Goal: Task Accomplishment & Management: Manage account settings

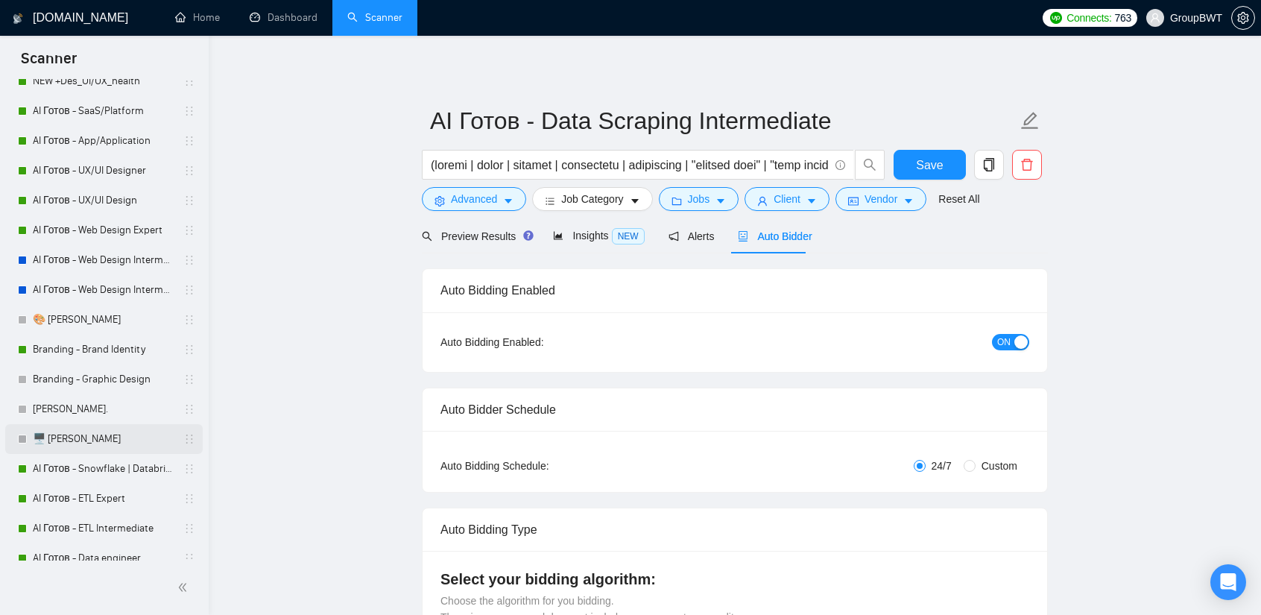
scroll to position [224, 0]
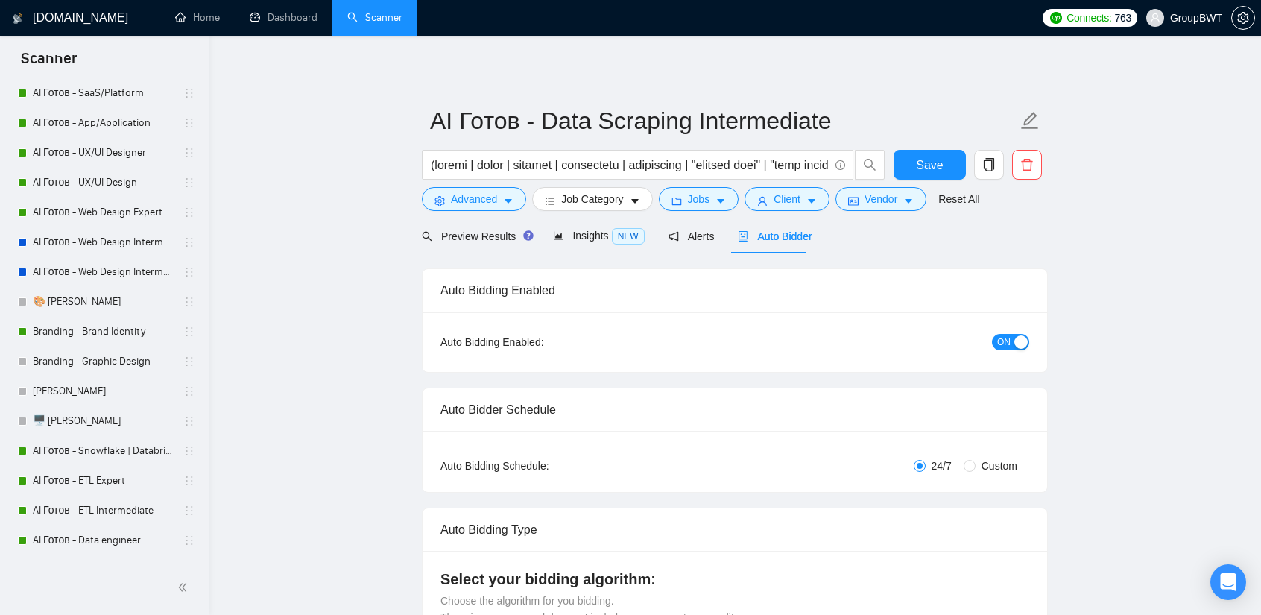
drag, startPoint x: 75, startPoint y: 452, endPoint x: 289, endPoint y: 445, distance: 214.8
click at [75, 452] on link "AI Готов - Snowflake | Databricks" at bounding box center [104, 451] width 142 height 30
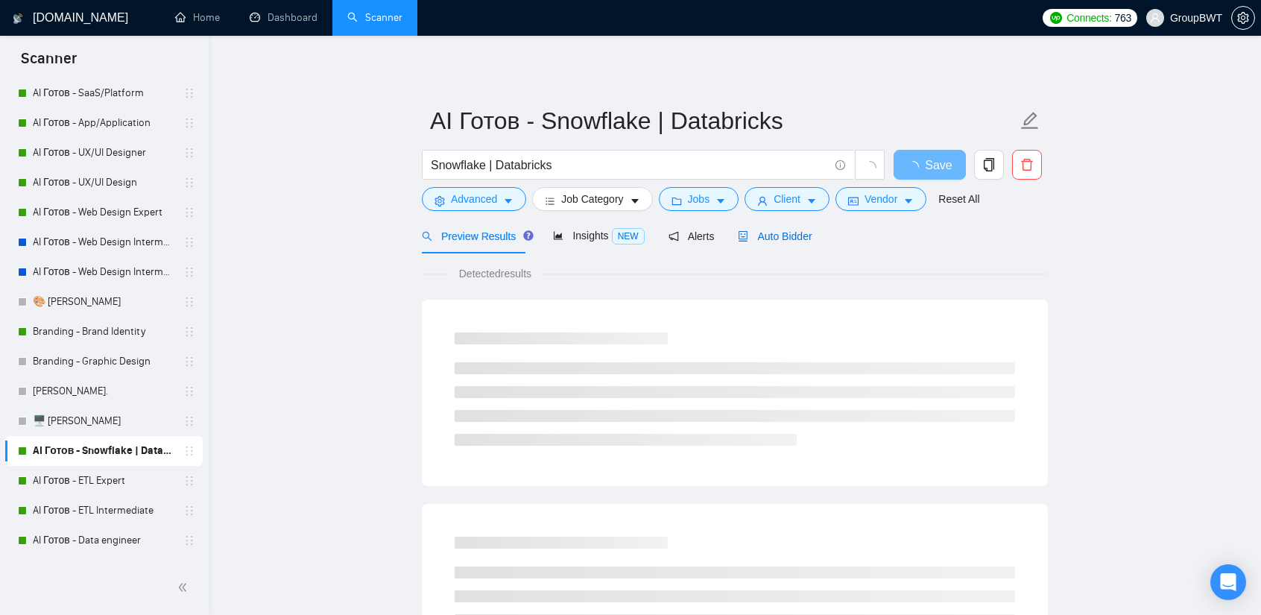
click at [771, 237] on span "Auto Bidder" at bounding box center [775, 236] width 74 height 12
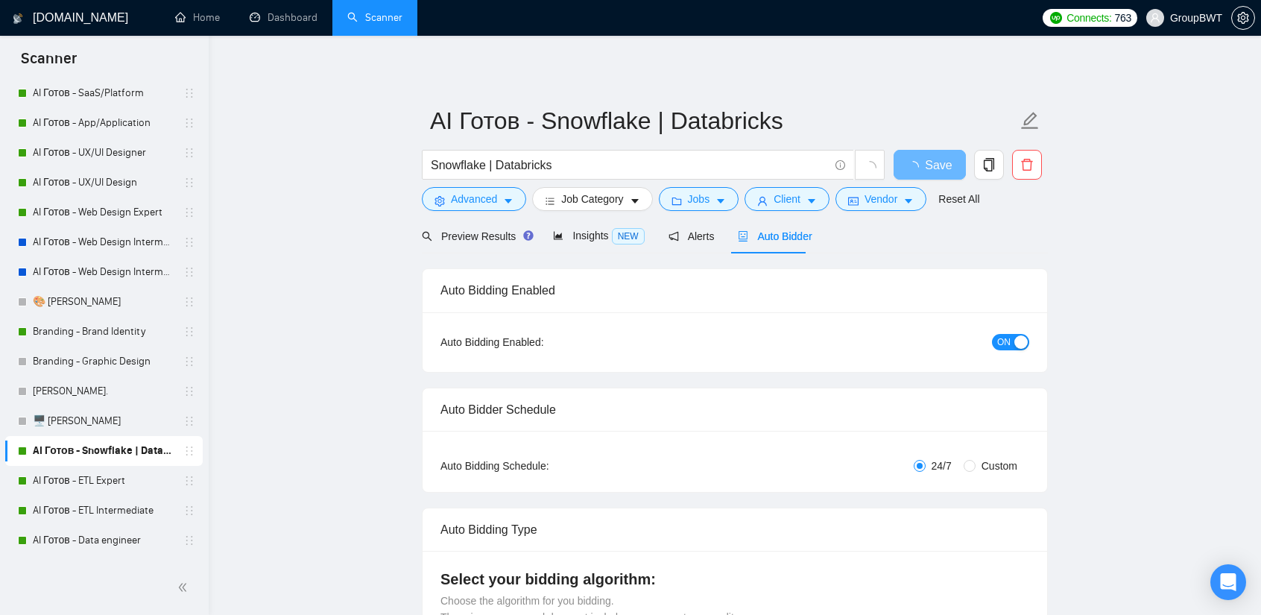
click at [1004, 344] on span "ON" at bounding box center [1003, 342] width 13 height 16
click at [952, 169] on button "Save" at bounding box center [930, 165] width 72 height 30
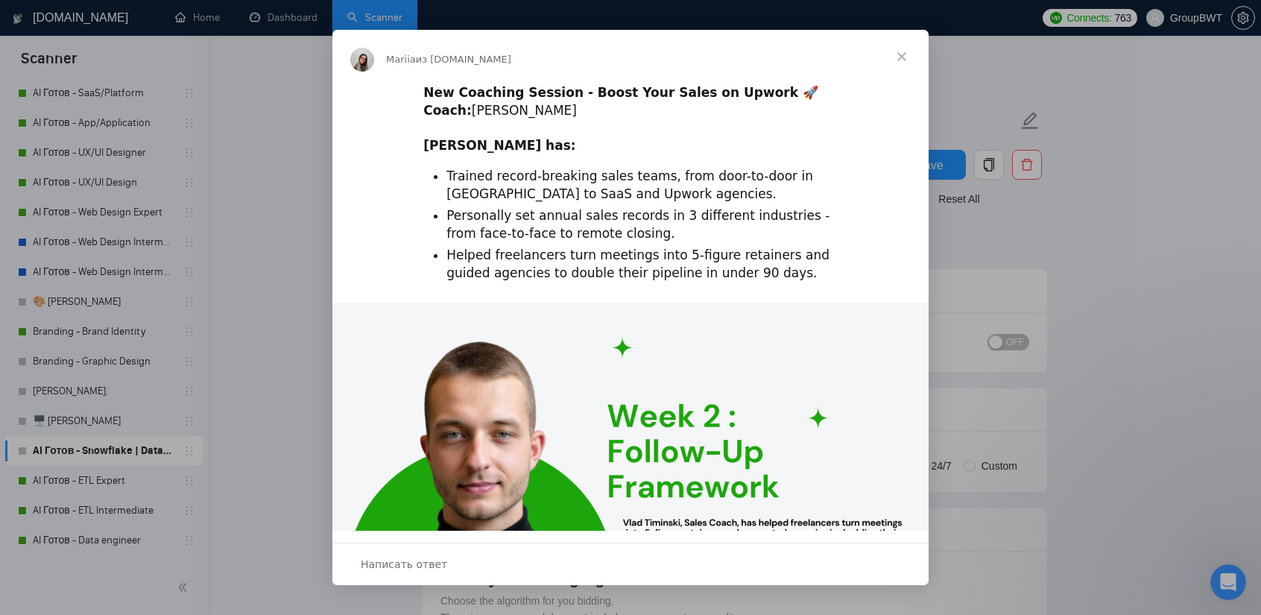
click at [908, 62] on span "Закрыть" at bounding box center [902, 57] width 54 height 54
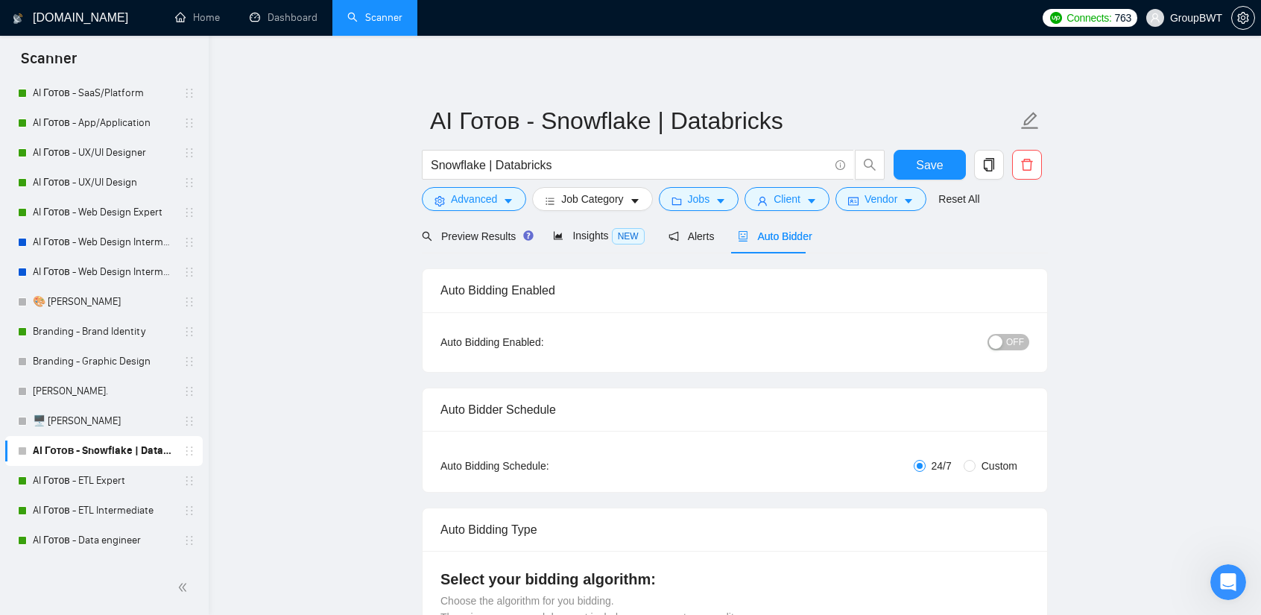
drag, startPoint x: 96, startPoint y: 481, endPoint x: 368, endPoint y: 491, distance: 272.2
click at [96, 481] on link "AI Готов - ETL Expert" at bounding box center [104, 481] width 142 height 30
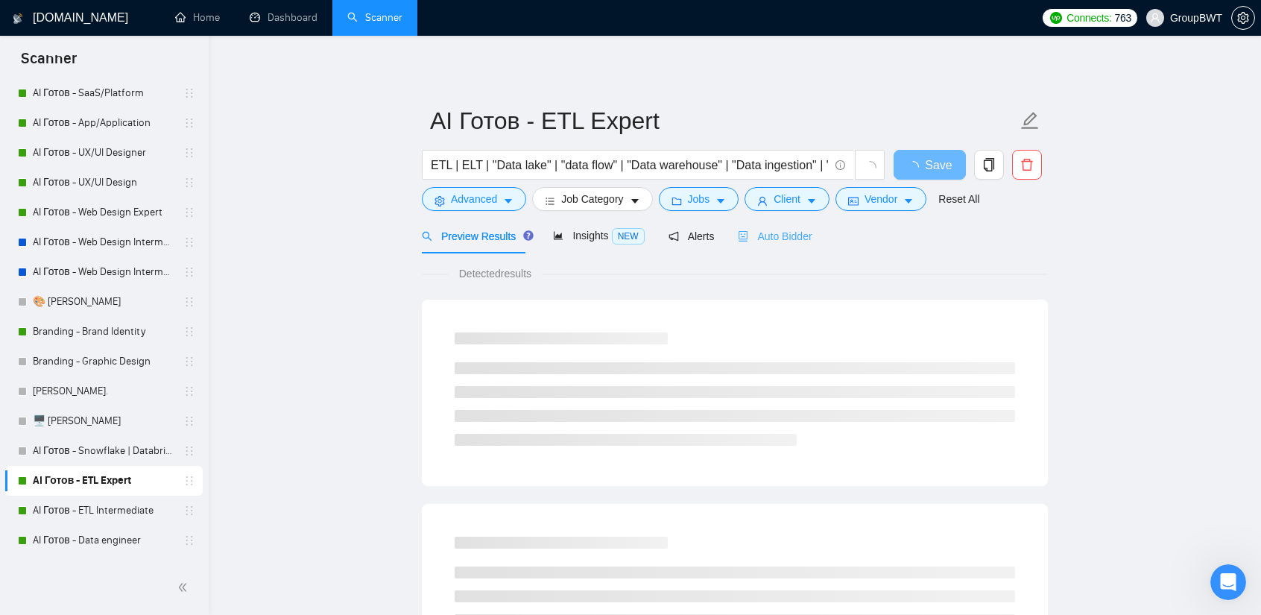
click at [777, 244] on div "Auto Bidder" at bounding box center [775, 235] width 74 height 35
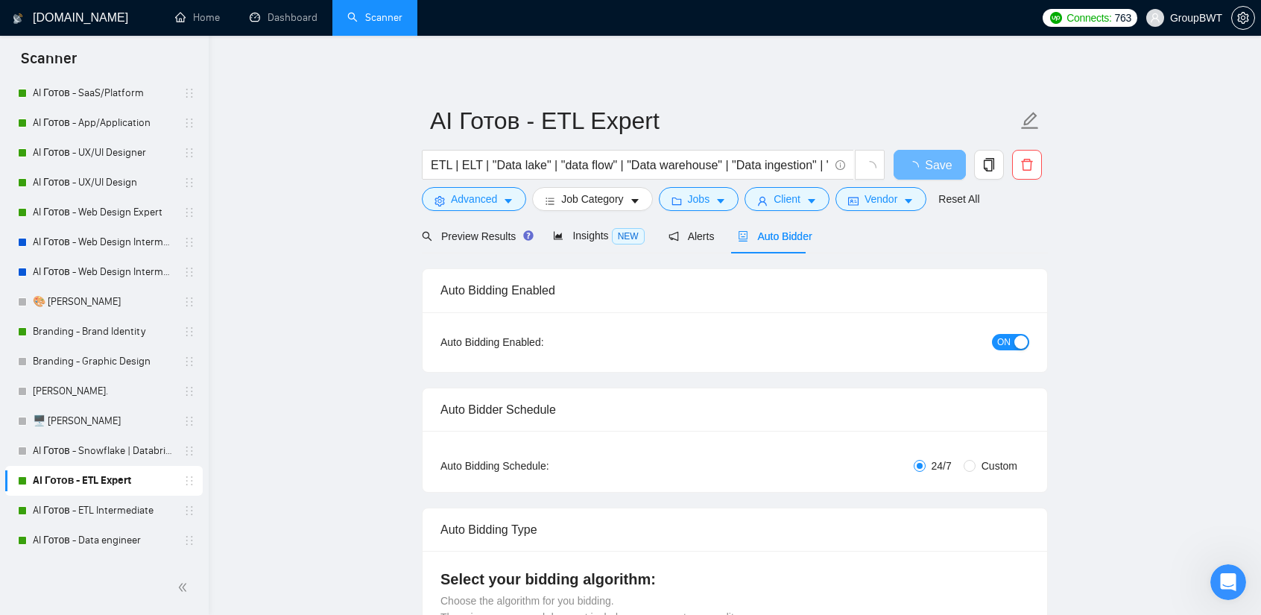
click at [1016, 345] on div "button" at bounding box center [1020, 341] width 13 height 13
click at [899, 169] on button "Save" at bounding box center [930, 165] width 72 height 30
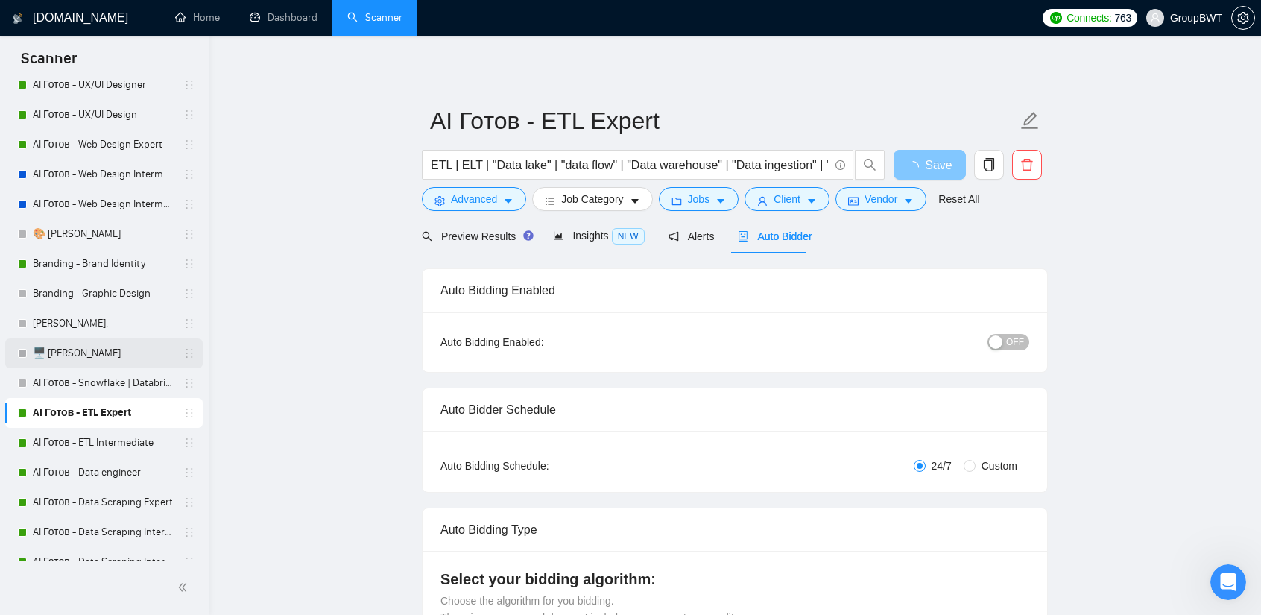
scroll to position [298, 0]
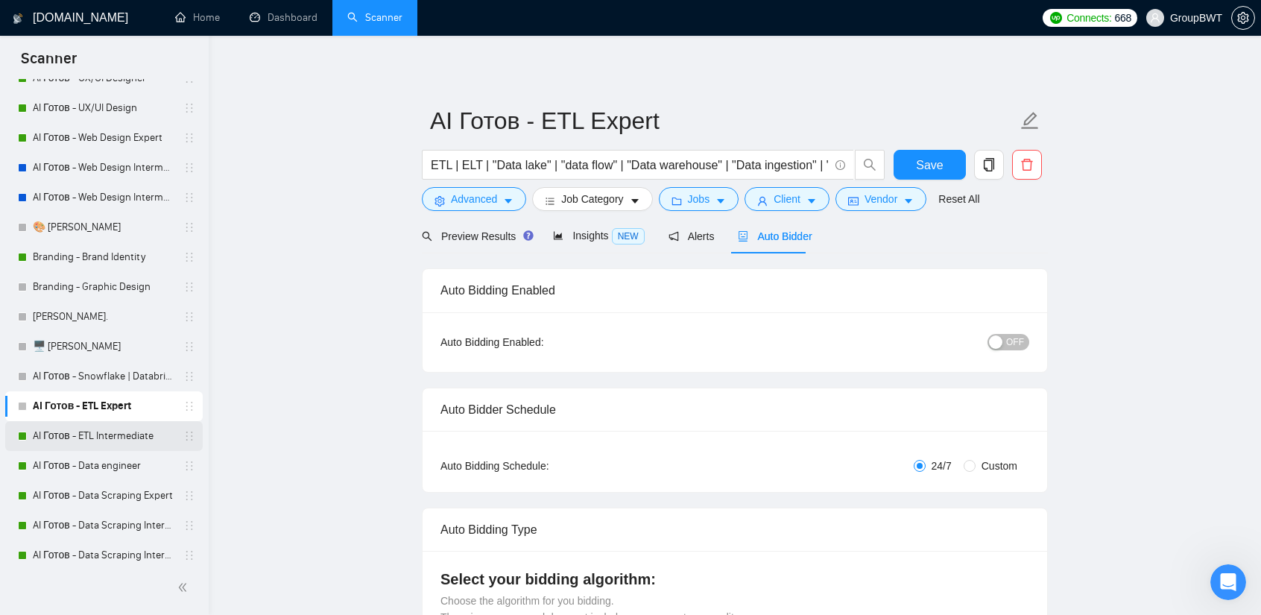
click at [113, 440] on link "AI Готов - ETL Intermediate" at bounding box center [104, 436] width 142 height 30
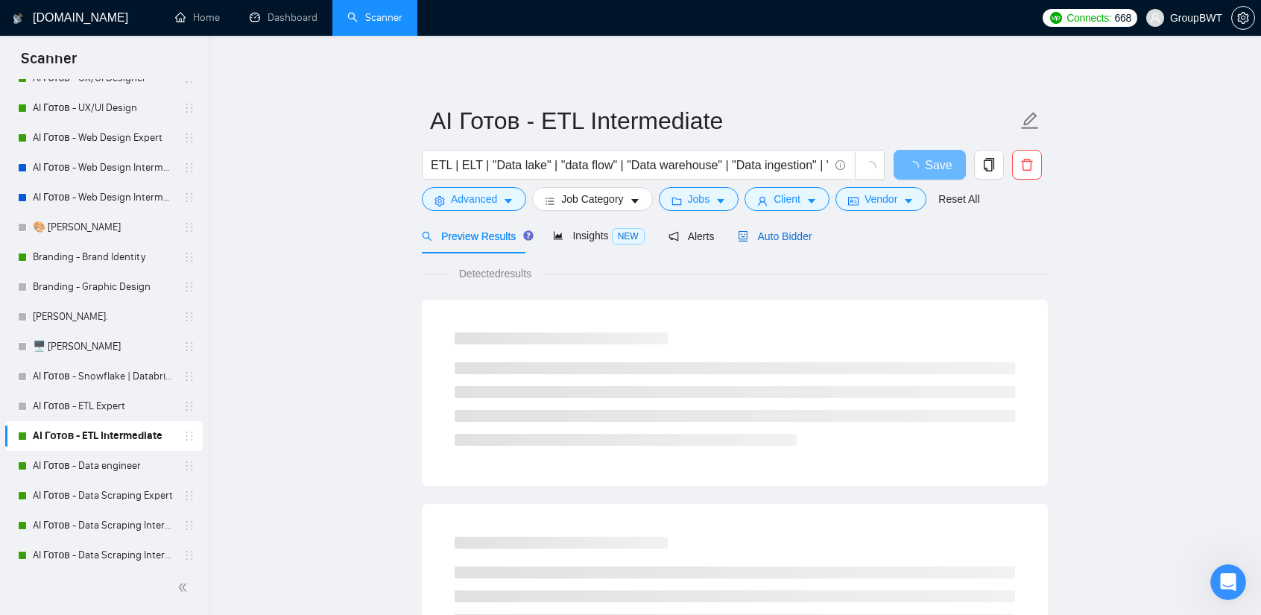
click at [762, 230] on span "Auto Bidder" at bounding box center [775, 236] width 74 height 12
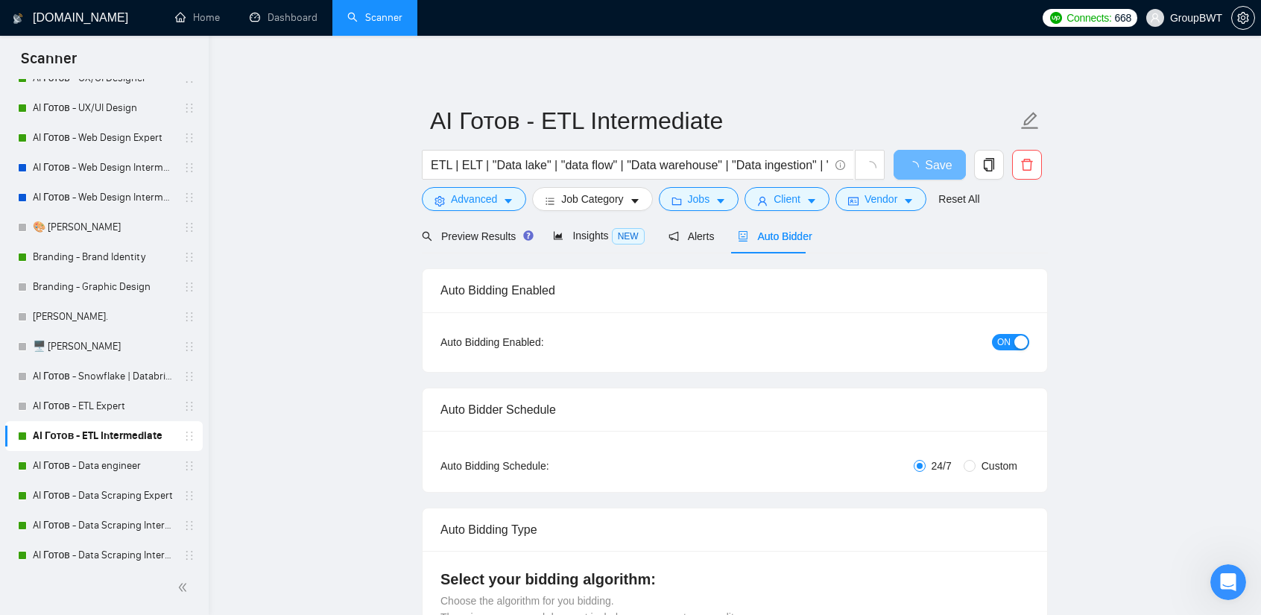
click at [1006, 338] on span "ON" at bounding box center [1003, 342] width 13 height 16
click at [924, 171] on span "Save" at bounding box center [929, 165] width 27 height 19
click at [93, 460] on link "AI Готов - Data engineer" at bounding box center [104, 466] width 142 height 30
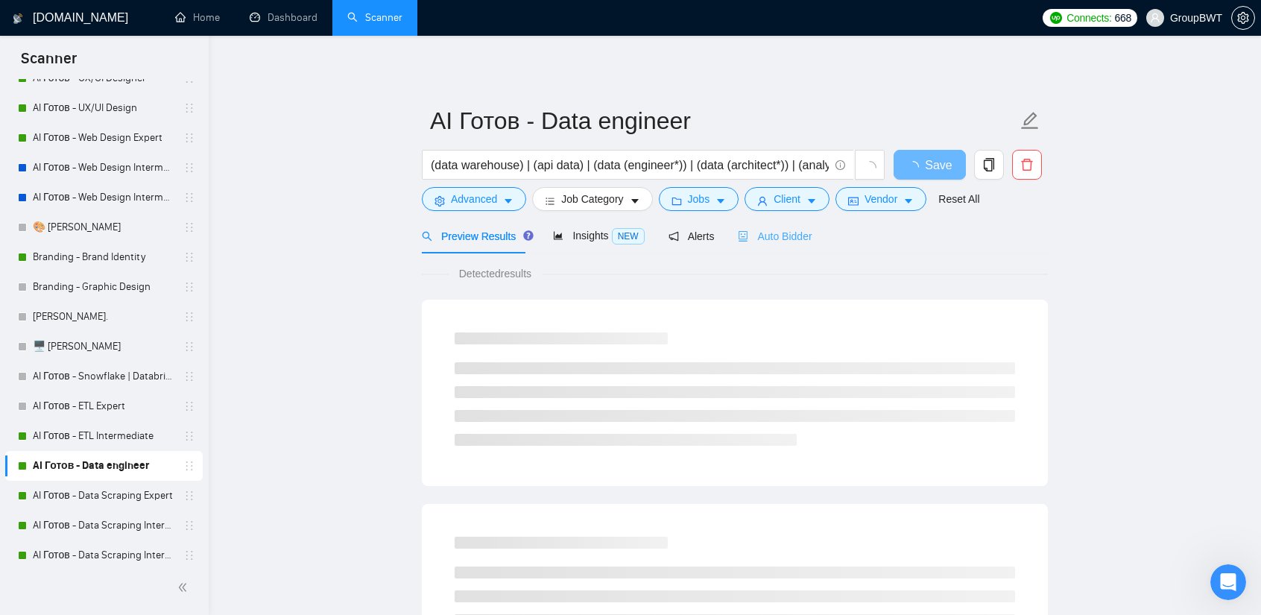
click at [779, 247] on div "Auto Bidder" at bounding box center [775, 235] width 74 height 35
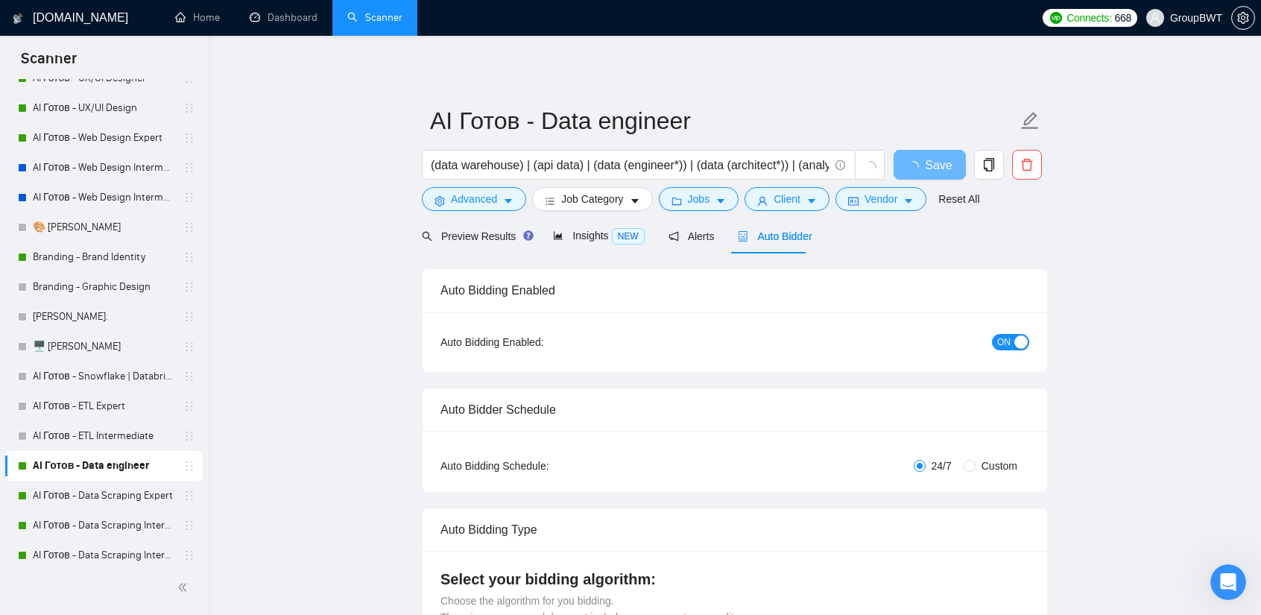
click at [1025, 336] on div "button" at bounding box center [1020, 341] width 13 height 13
click at [945, 151] on button "Save" at bounding box center [930, 165] width 72 height 30
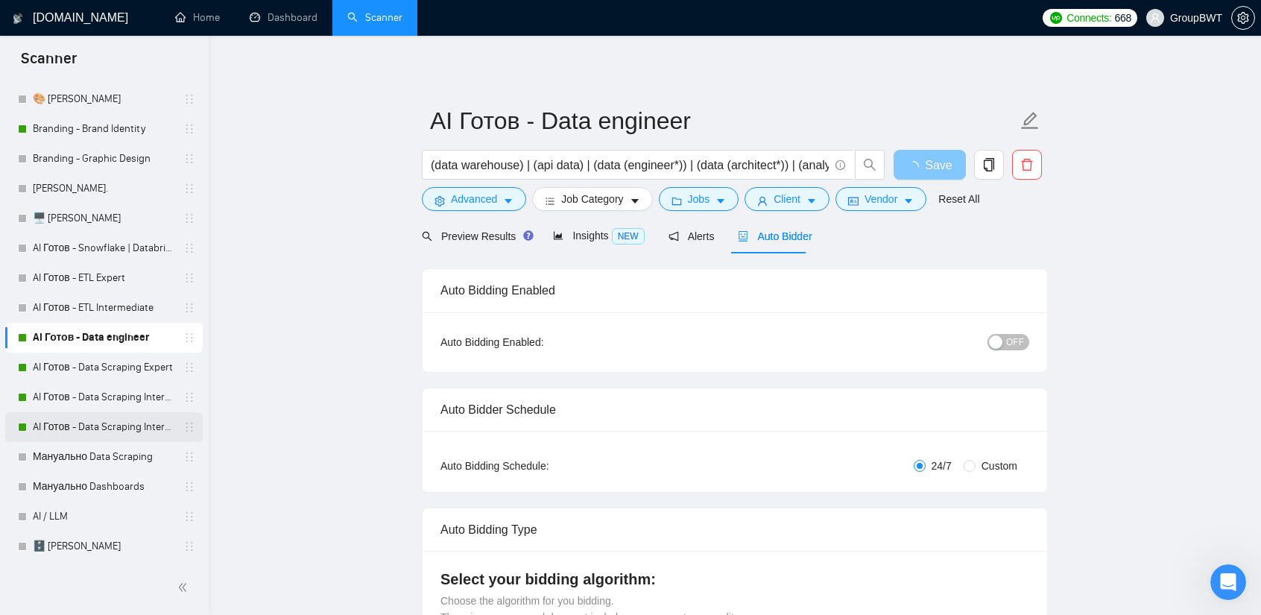
scroll to position [447, 0]
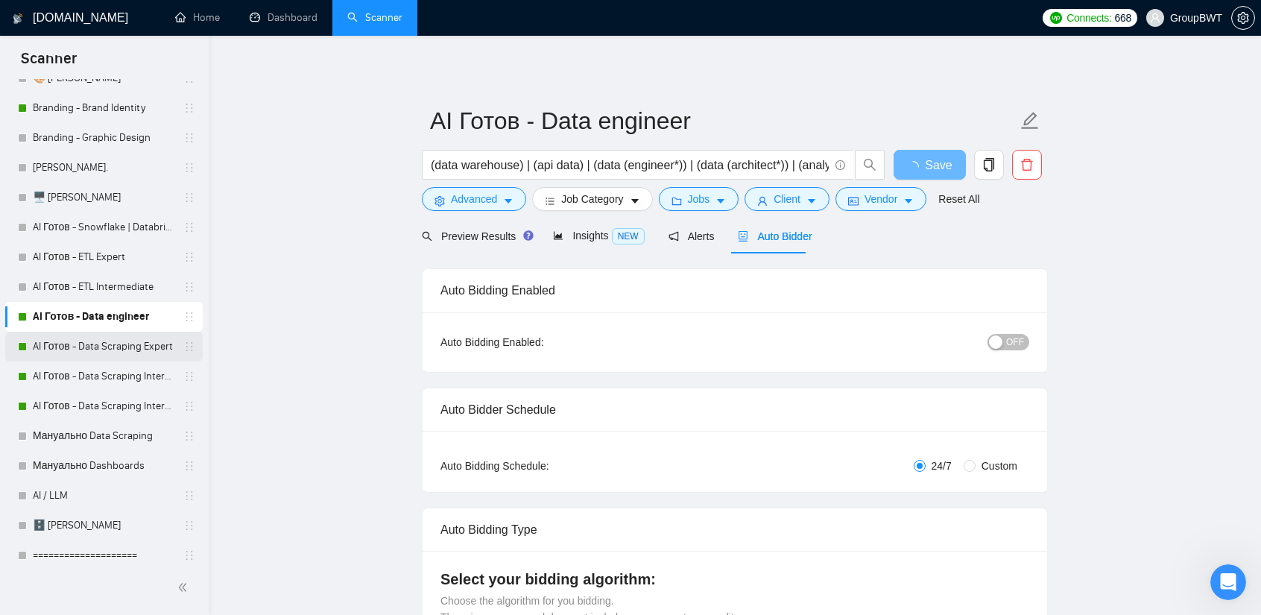
click at [104, 348] on link "AI Готов - Data Scraping Expert" at bounding box center [104, 347] width 142 height 30
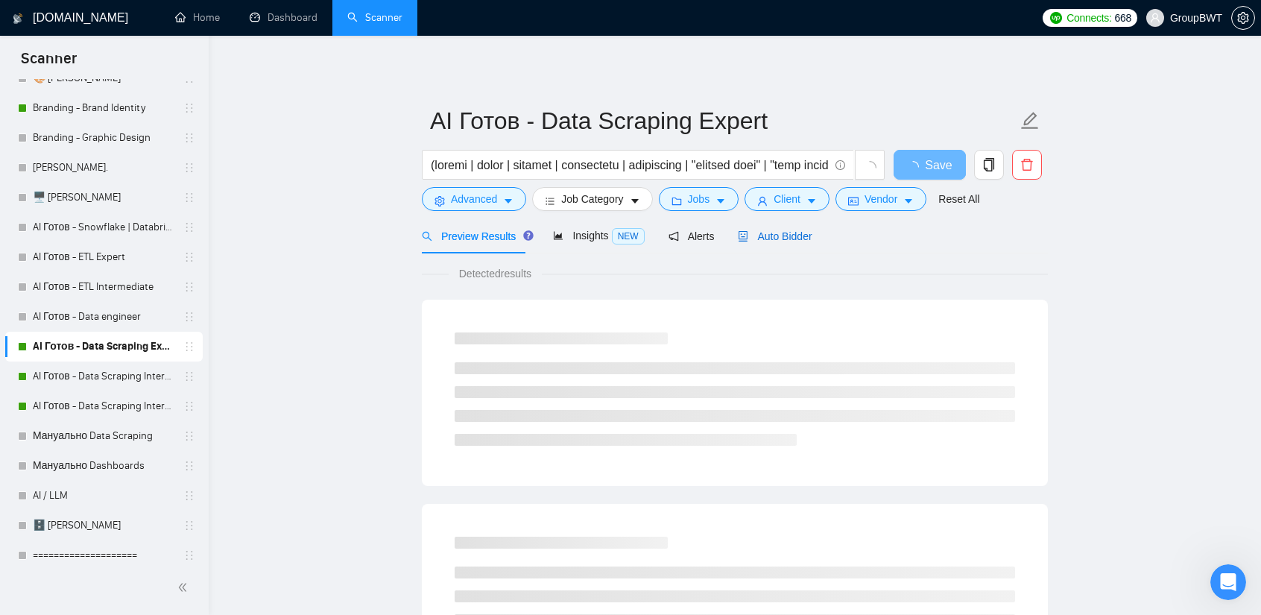
click at [795, 230] on span "Auto Bidder" at bounding box center [775, 236] width 74 height 12
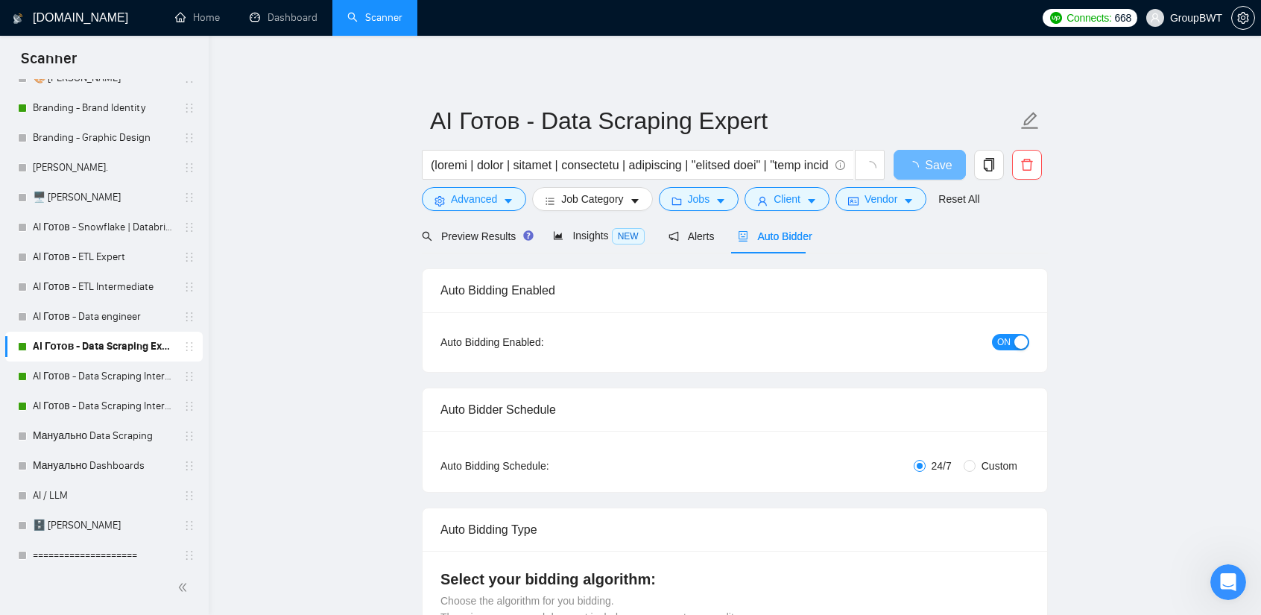
click at [999, 336] on span "ON" at bounding box center [1003, 342] width 13 height 16
click at [929, 157] on span "Save" at bounding box center [929, 165] width 27 height 19
click at [88, 381] on link "AI Готов - Data Scraping Intermediate2" at bounding box center [104, 376] width 142 height 30
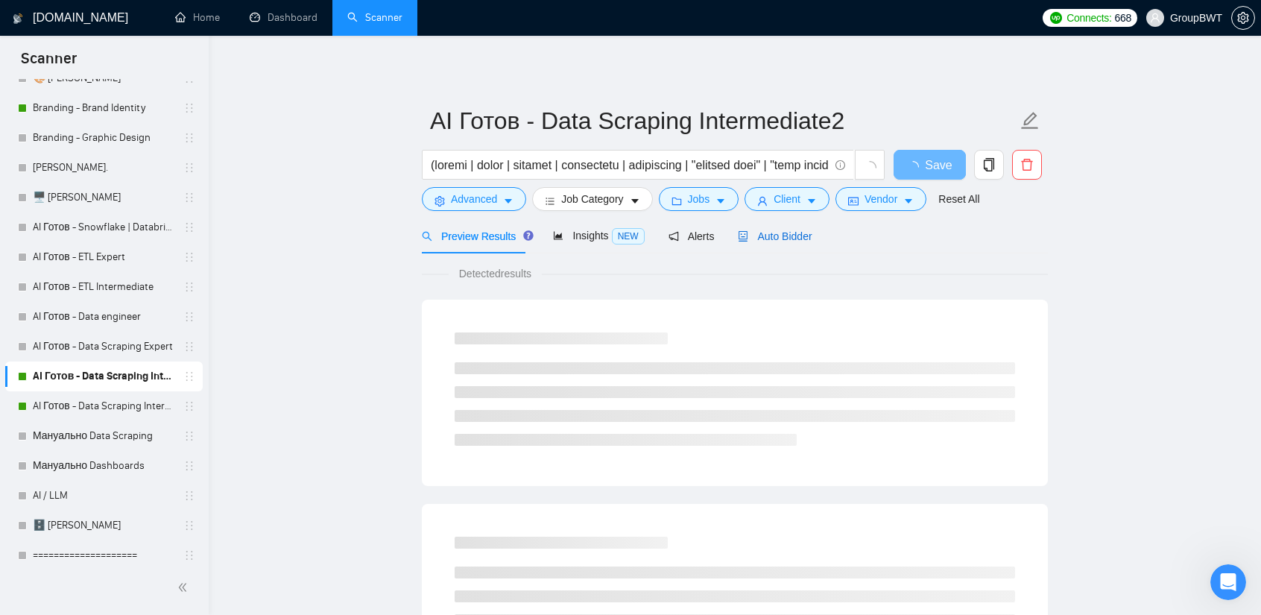
click at [777, 233] on span "Auto Bidder" at bounding box center [775, 236] width 74 height 12
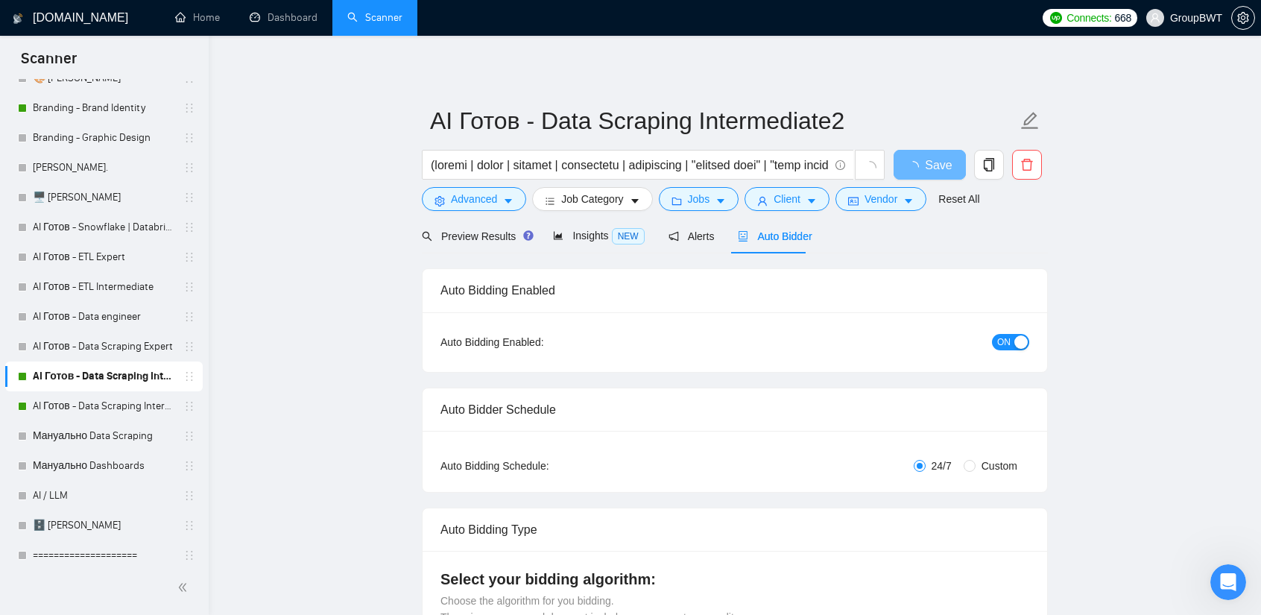
click at [1018, 345] on div "button" at bounding box center [1020, 341] width 13 height 13
click at [917, 152] on button "Save" at bounding box center [930, 165] width 72 height 30
click at [104, 414] on link "AI Готов - Data Scraping Intermediate" at bounding box center [104, 406] width 142 height 30
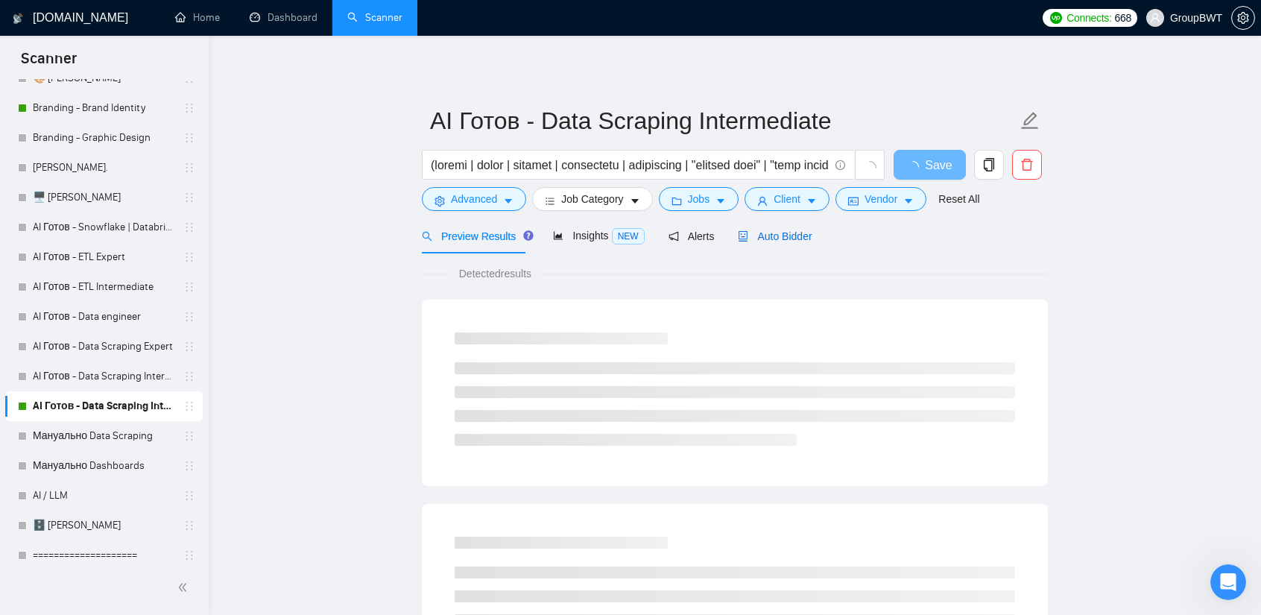
click at [766, 230] on span "Auto Bidder" at bounding box center [775, 236] width 74 height 12
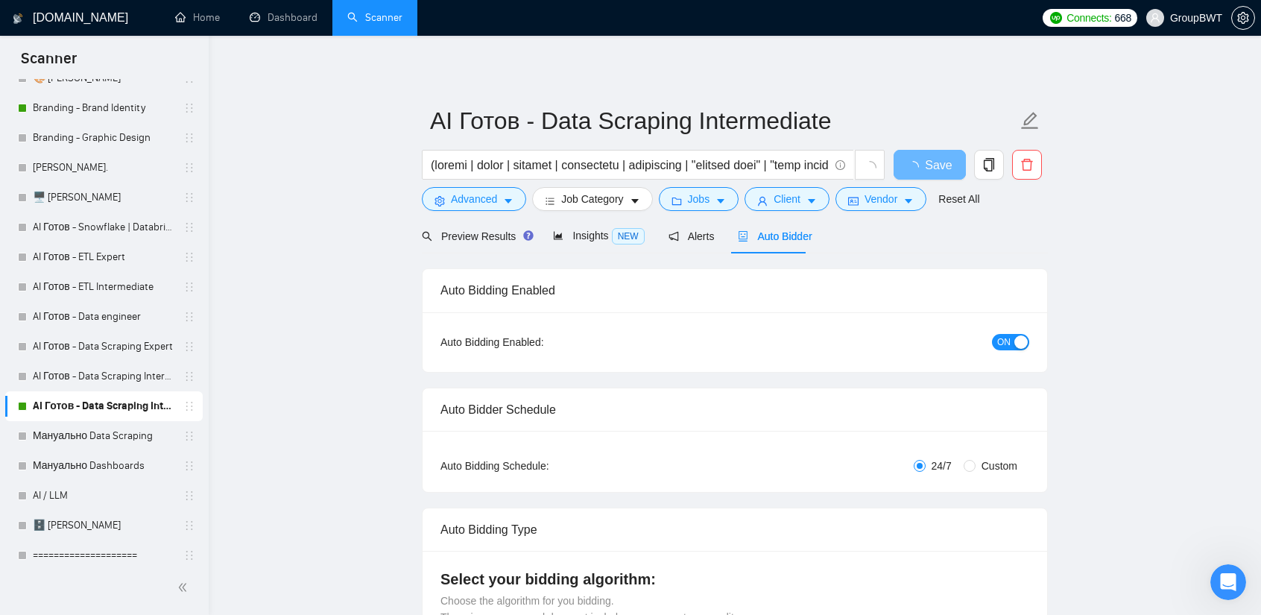
click at [1003, 337] on span "ON" at bounding box center [1003, 342] width 13 height 16
click at [930, 165] on span "Save" at bounding box center [929, 165] width 27 height 19
drag, startPoint x: 312, startPoint y: 29, endPoint x: 317, endPoint y: 39, distance: 11.7
click at [312, 24] on link "Dashboard" at bounding box center [284, 17] width 68 height 13
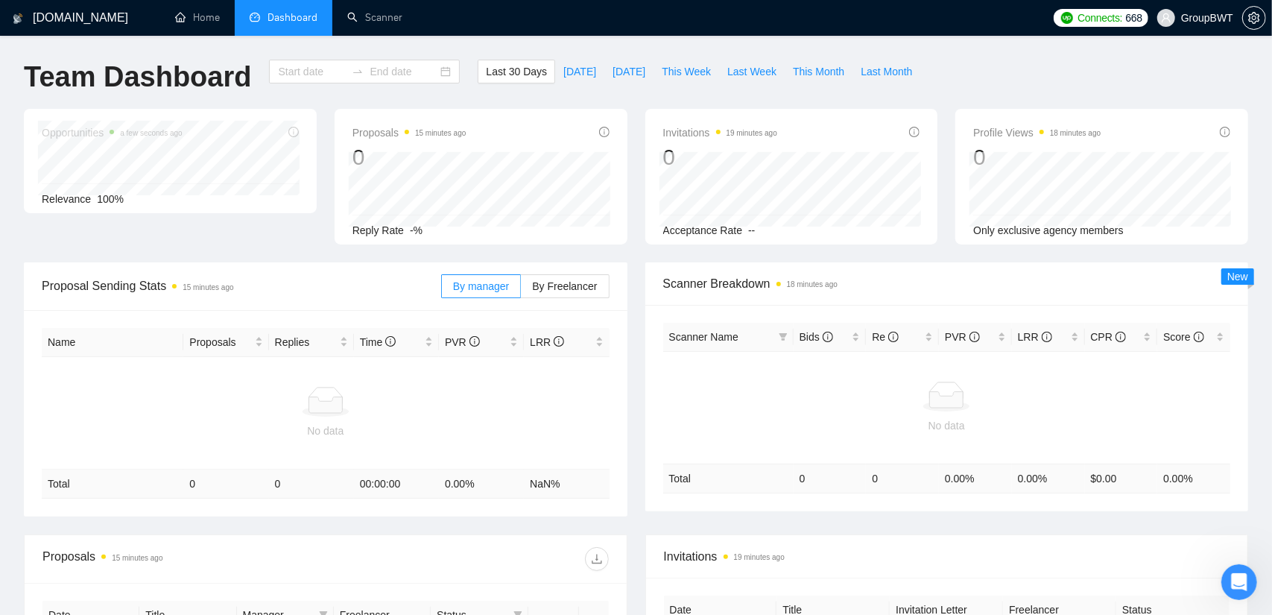
type input "[DATE]"
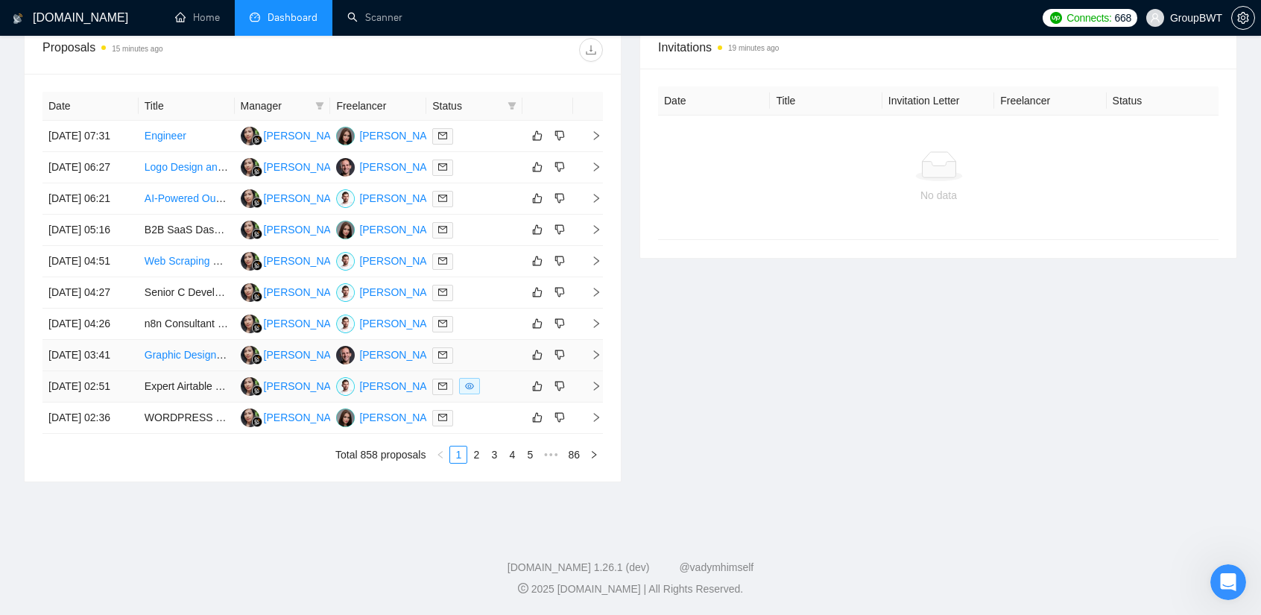
scroll to position [721, 0]
click at [480, 453] on link "2" at bounding box center [476, 454] width 16 height 16
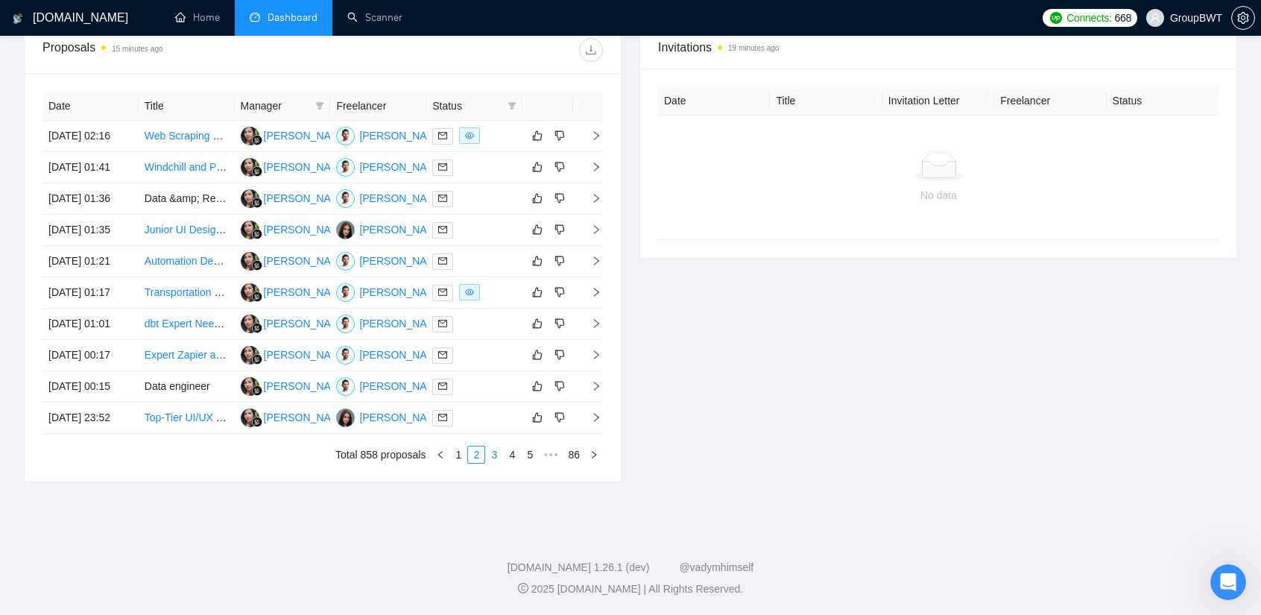
click at [497, 449] on link "3" at bounding box center [494, 454] width 16 height 16
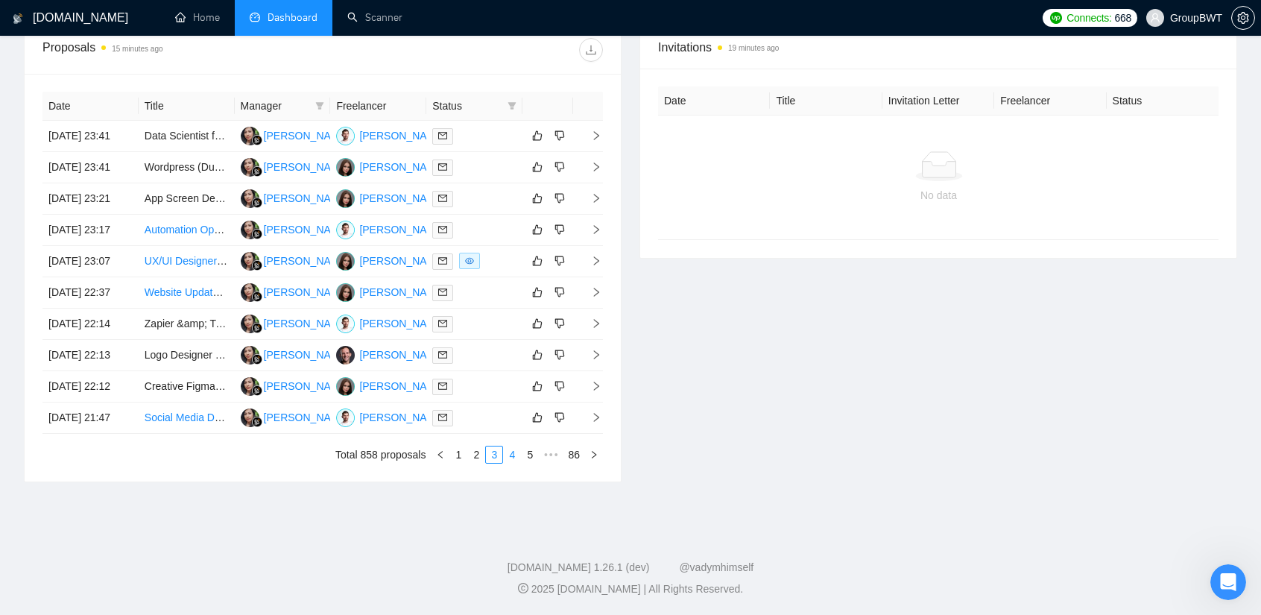
click at [511, 453] on link "4" at bounding box center [512, 454] width 16 height 16
click at [516, 457] on link "5" at bounding box center [512, 454] width 16 height 16
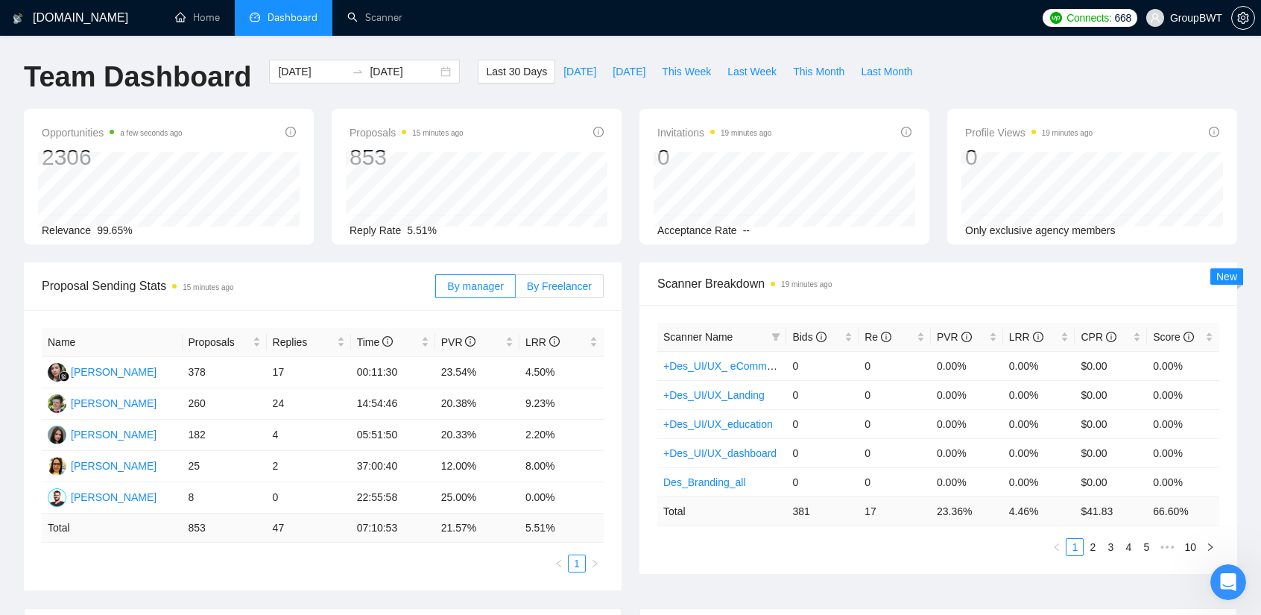
click at [566, 290] on span "By Freelancer" at bounding box center [559, 286] width 65 height 12
click at [516, 290] on input "By Freelancer" at bounding box center [516, 290] width 0 height 0
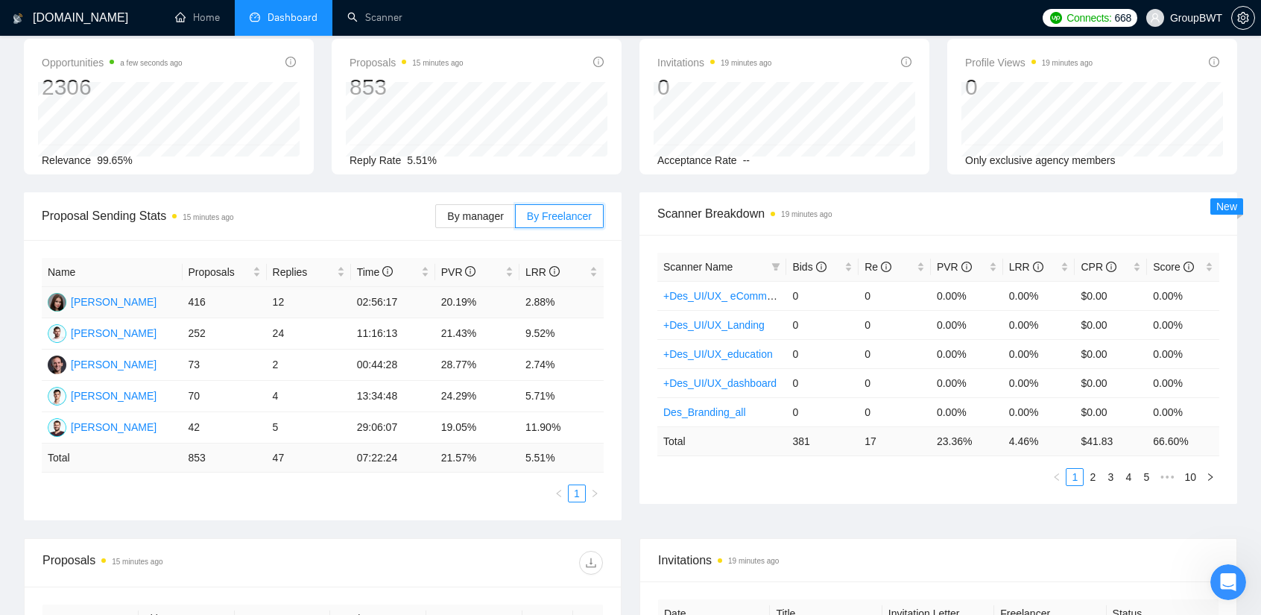
scroll to position [75, 0]
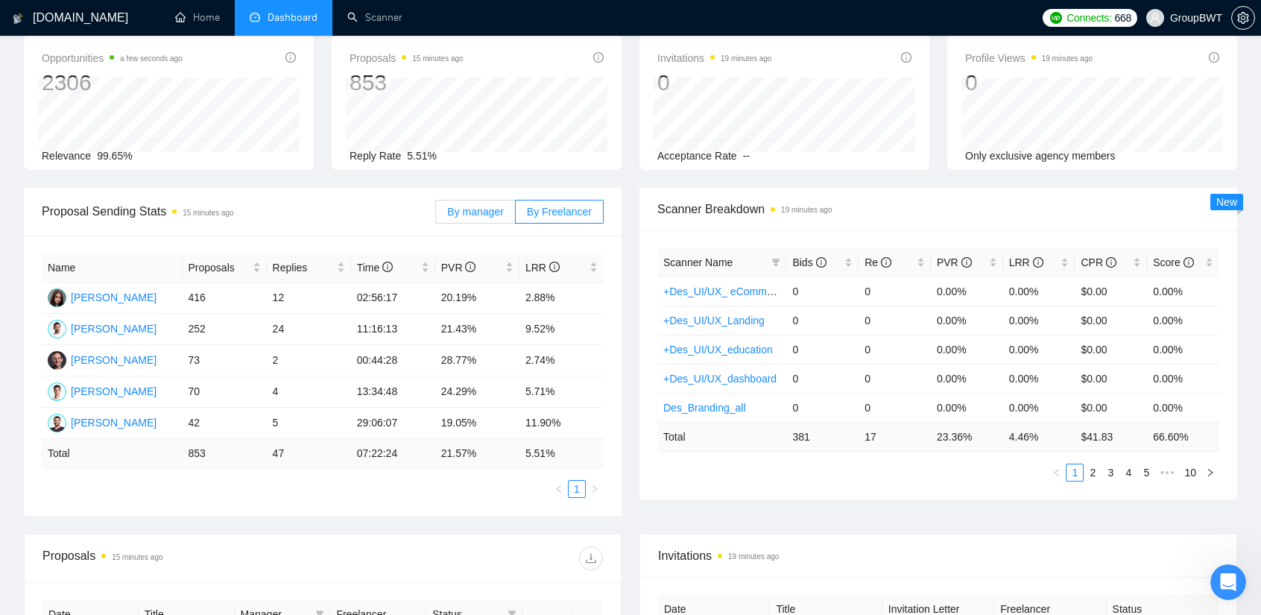
click at [480, 209] on span "By manager" at bounding box center [475, 212] width 56 height 12
click at [436, 215] on input "By manager" at bounding box center [436, 215] width 0 height 0
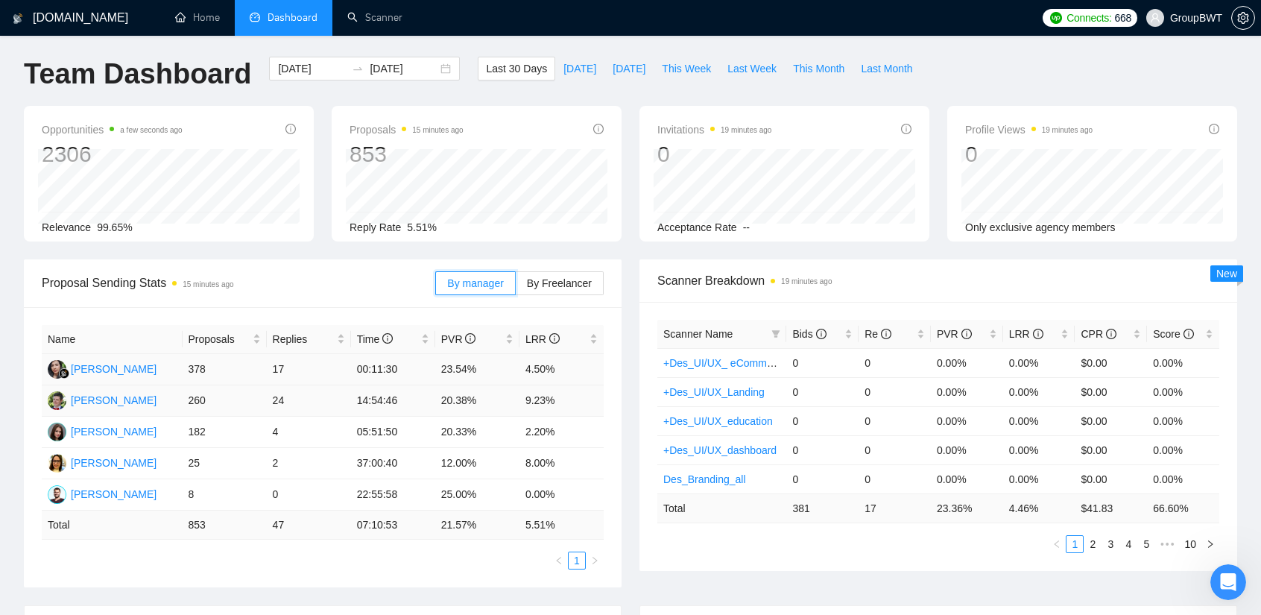
scroll to position [0, 0]
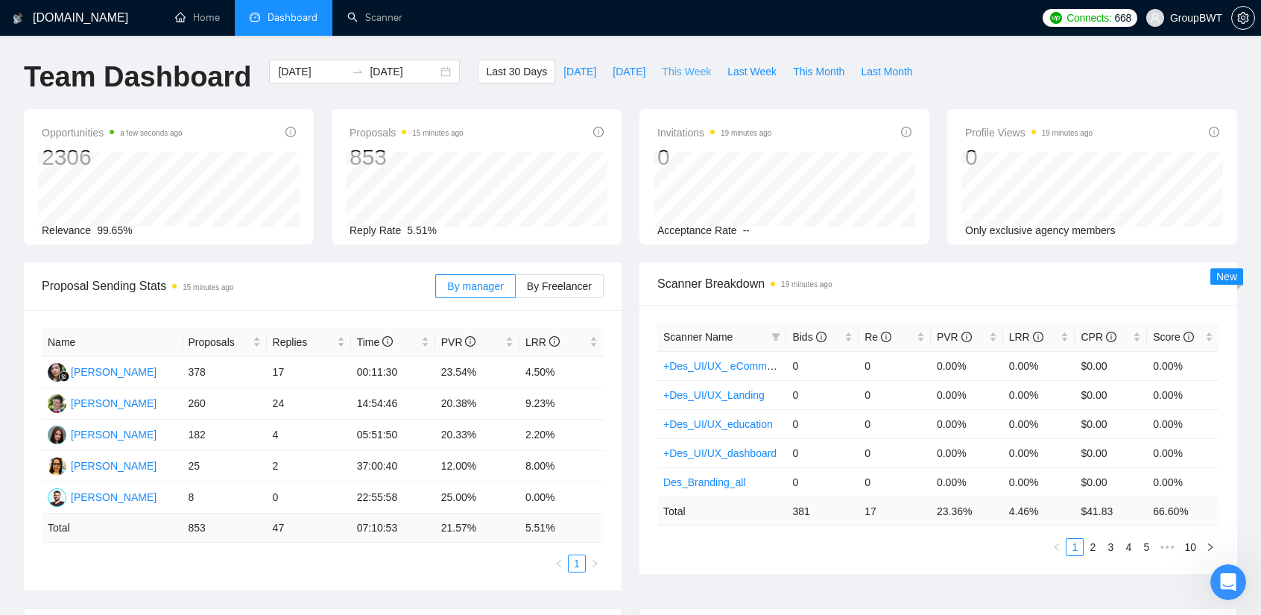
click at [680, 72] on span "This Week" at bounding box center [686, 71] width 49 height 16
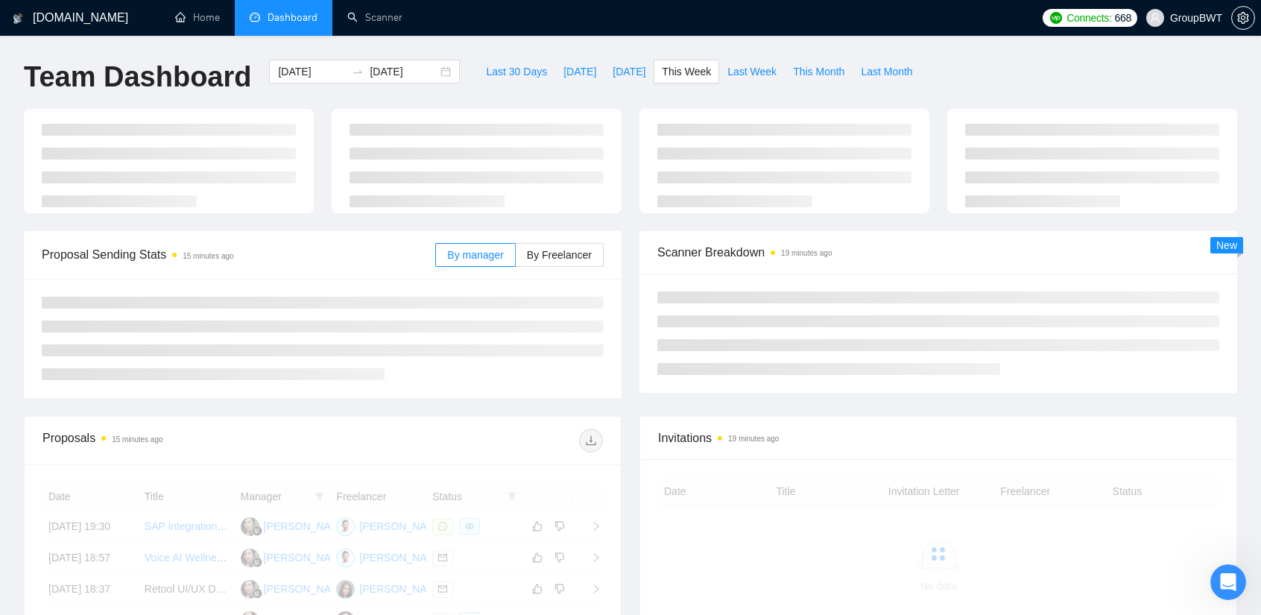
type input "[DATE]"
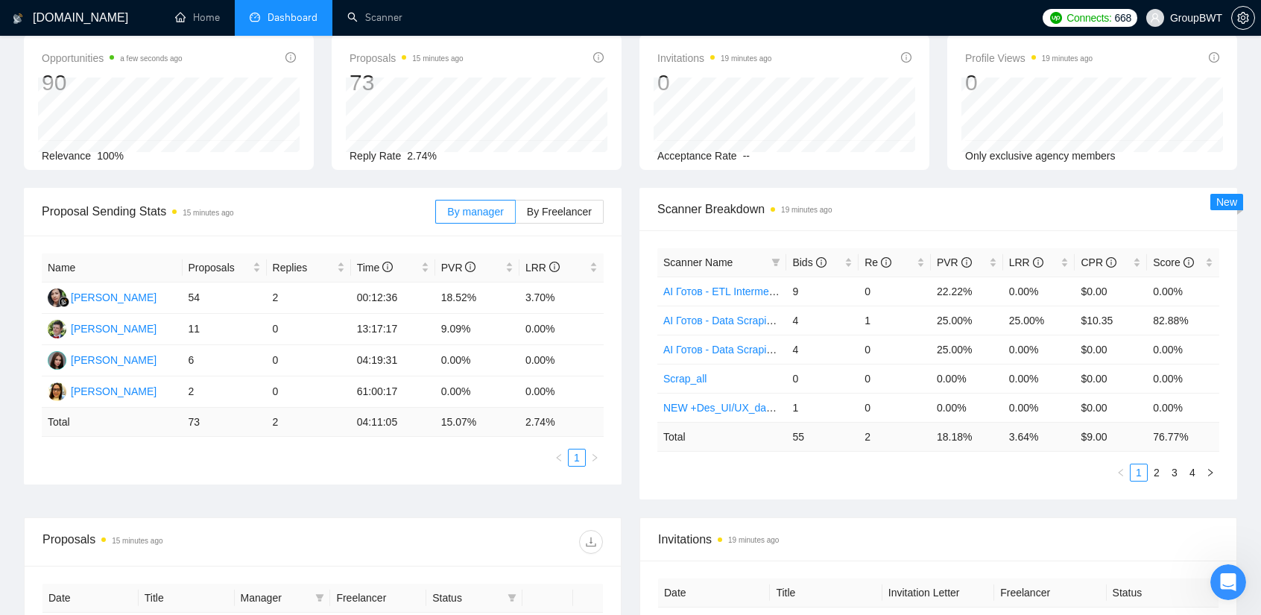
click at [629, 265] on div "Proposal Sending Stats 15 minutes ago By manager By Freelancer Name Proposals R…" at bounding box center [323, 336] width 616 height 297
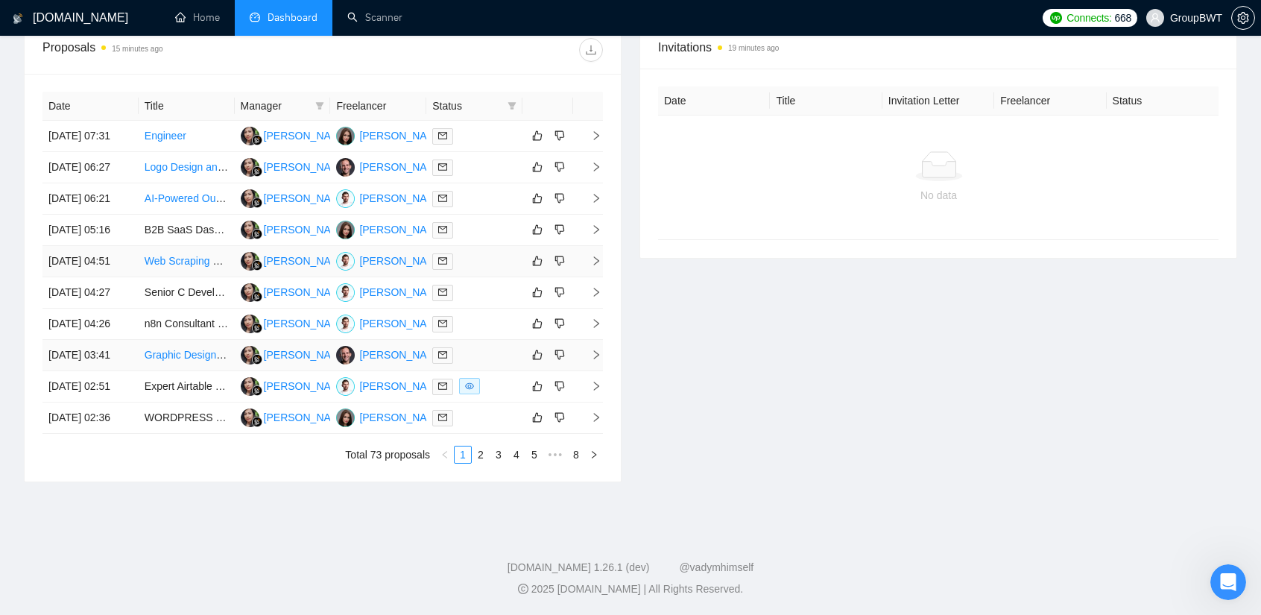
scroll to position [702, 0]
click at [479, 455] on link "2" at bounding box center [480, 454] width 16 height 16
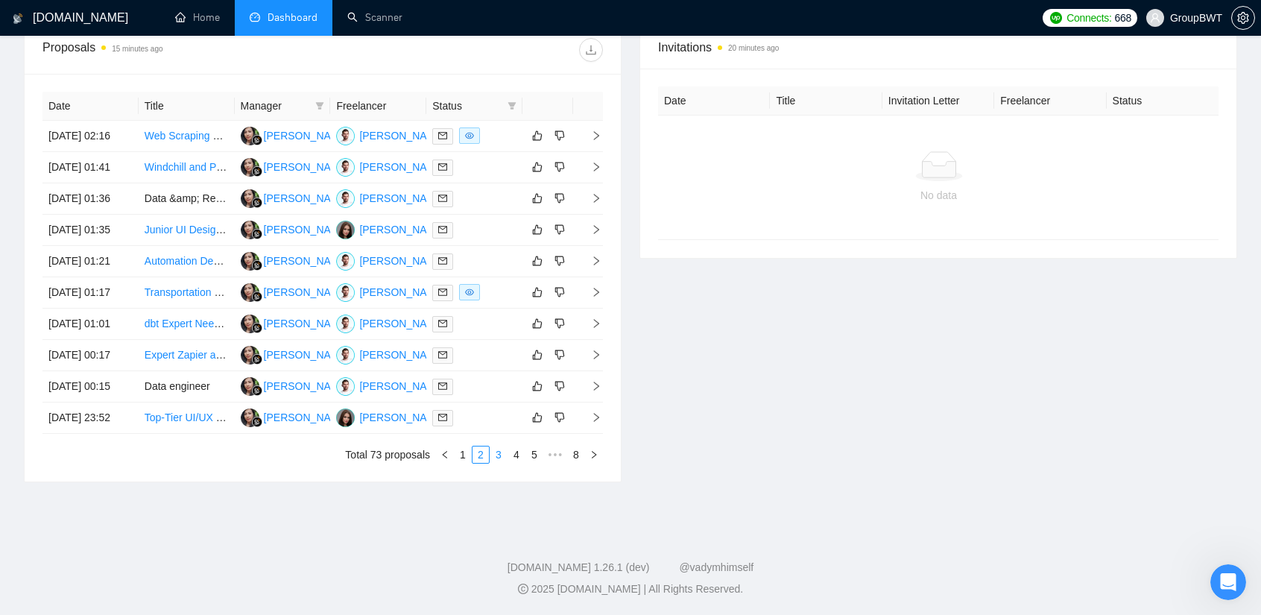
click at [502, 457] on link "3" at bounding box center [498, 454] width 16 height 16
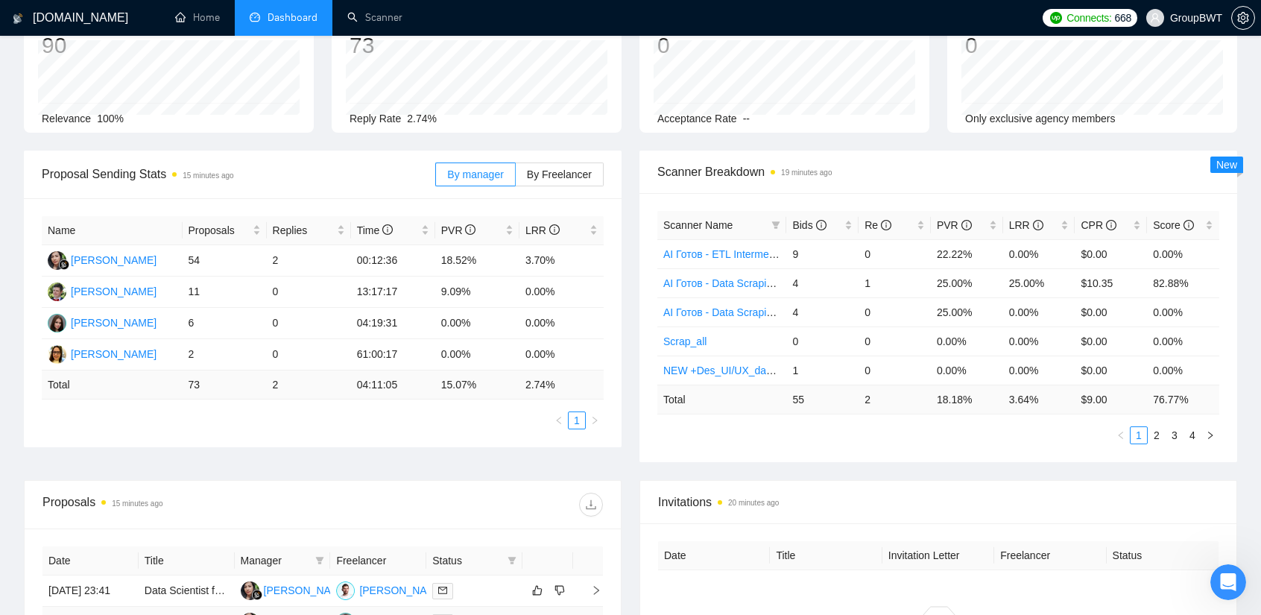
scroll to position [106, 0]
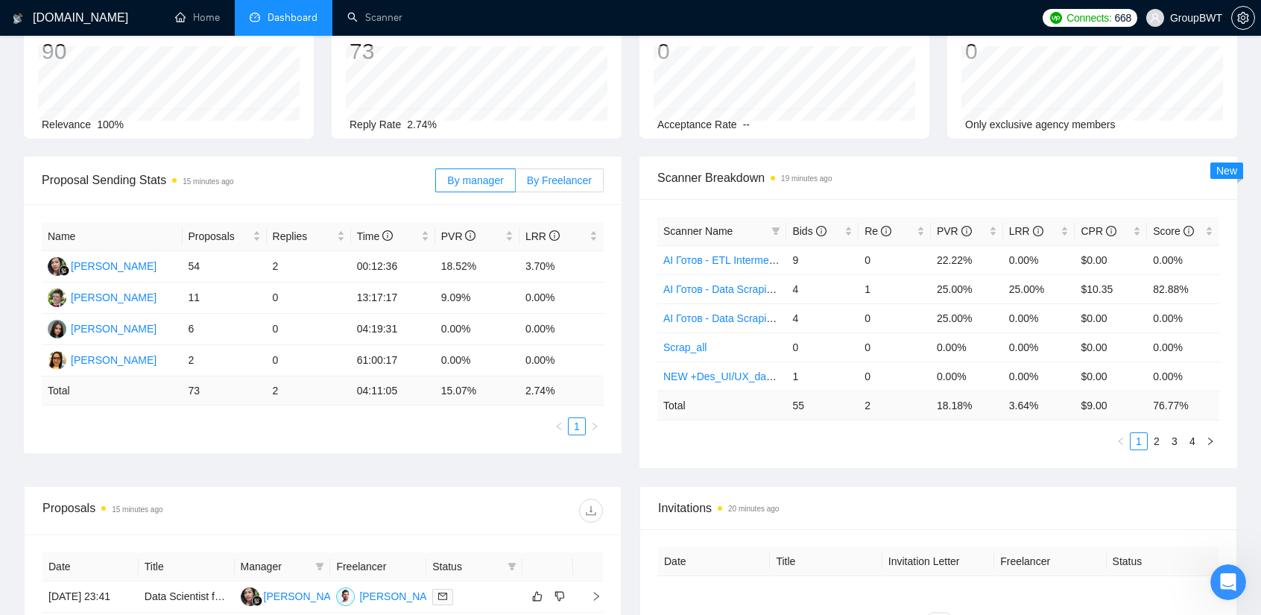
click at [546, 175] on span "By Freelancer" at bounding box center [559, 180] width 65 height 12
click at [516, 184] on input "By Freelancer" at bounding box center [516, 184] width 0 height 0
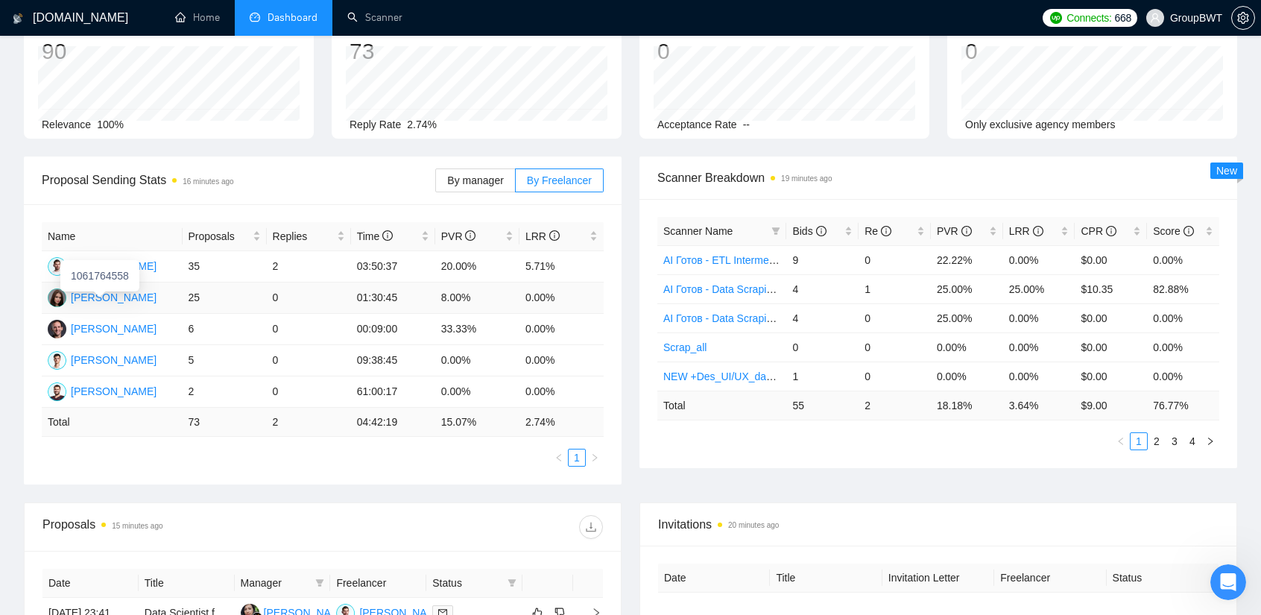
click at [148, 295] on div "[PERSON_NAME]" at bounding box center [114, 297] width 86 height 16
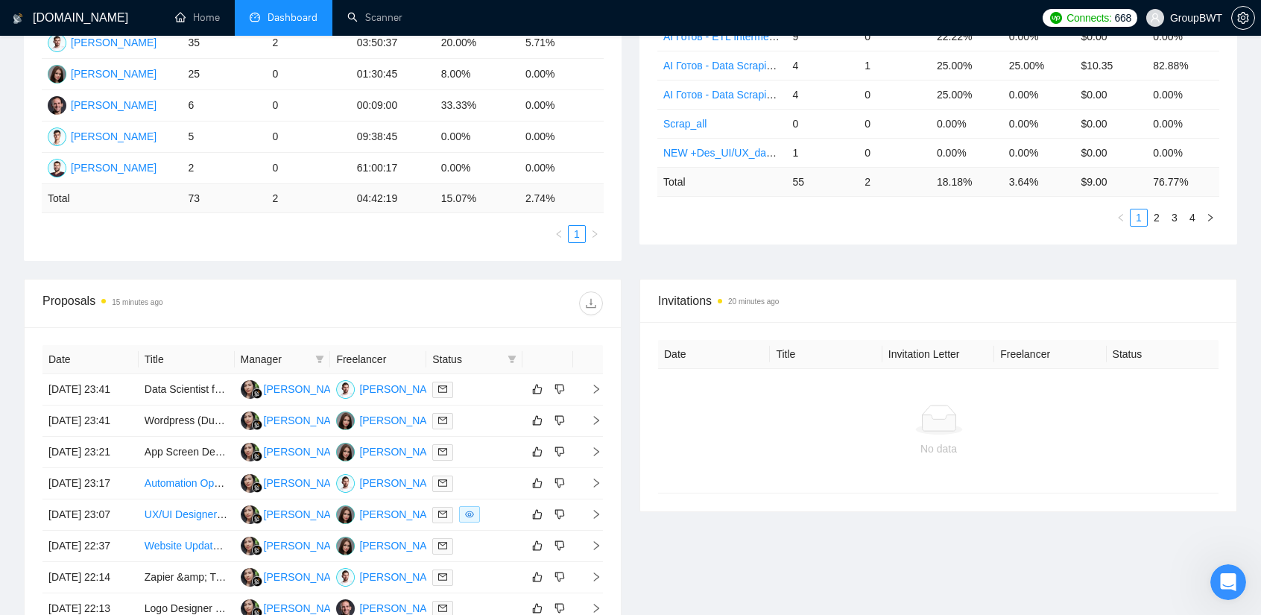
click at [513, 290] on div "Proposals 15 minutes ago" at bounding box center [322, 303] width 560 height 48
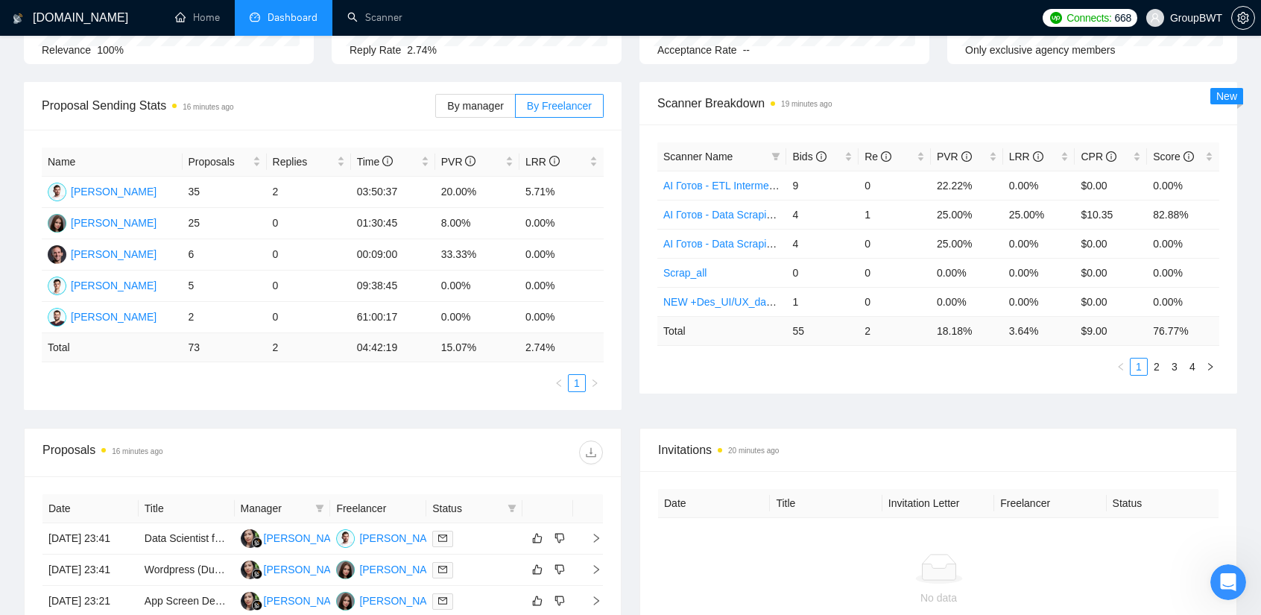
scroll to position [404, 0]
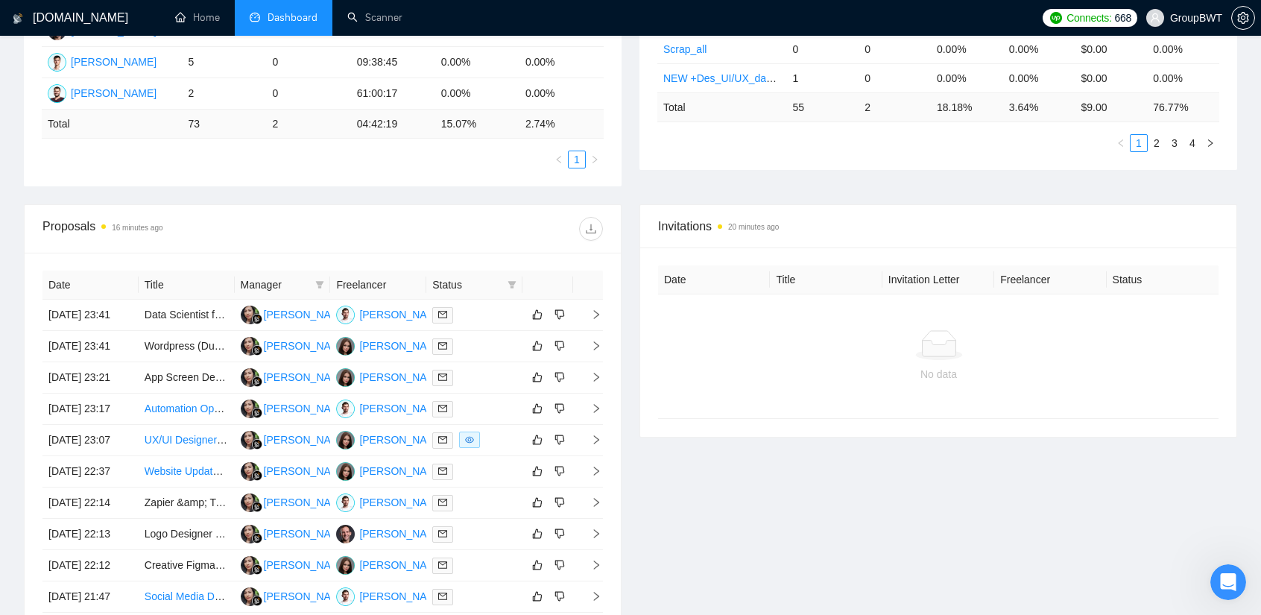
click at [477, 212] on div "Proposals 16 minutes ago" at bounding box center [322, 229] width 560 height 48
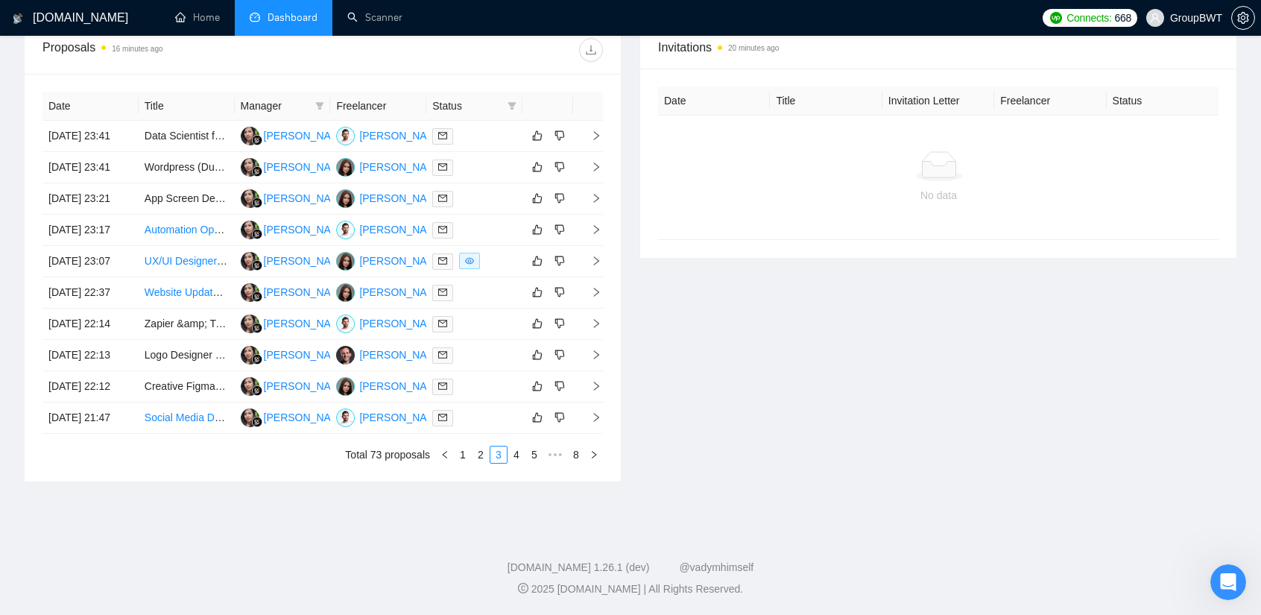
scroll to position [702, 0]
click at [465, 463] on link "1" at bounding box center [463, 454] width 16 height 16
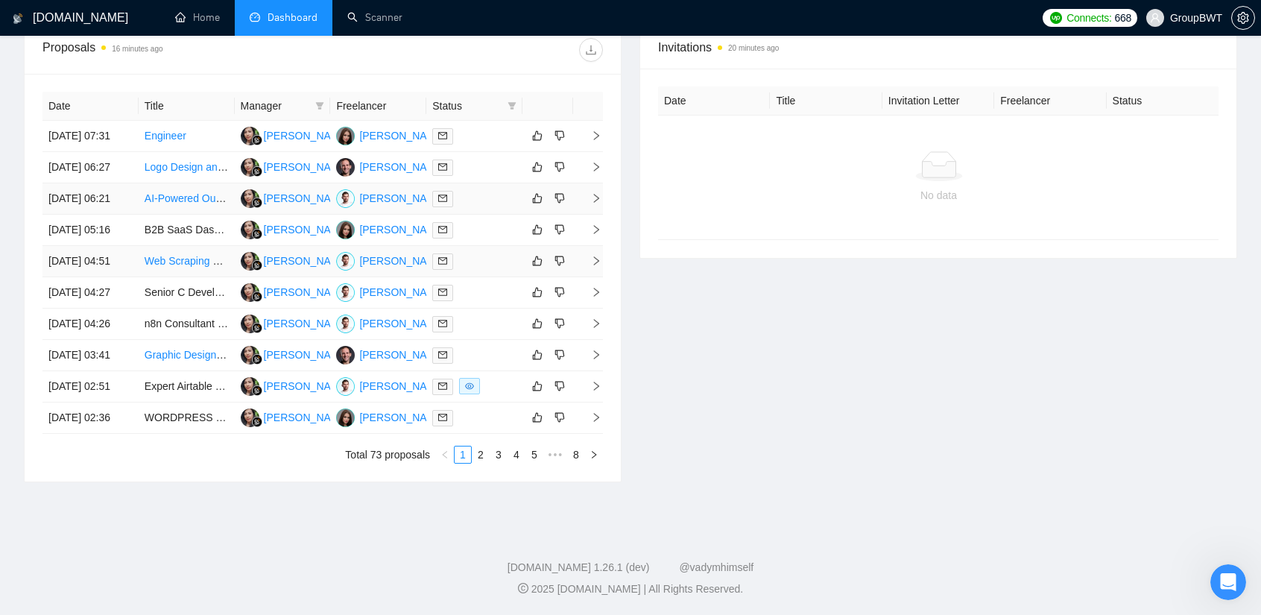
scroll to position [627, 0]
click at [481, 463] on link "2" at bounding box center [480, 454] width 16 height 16
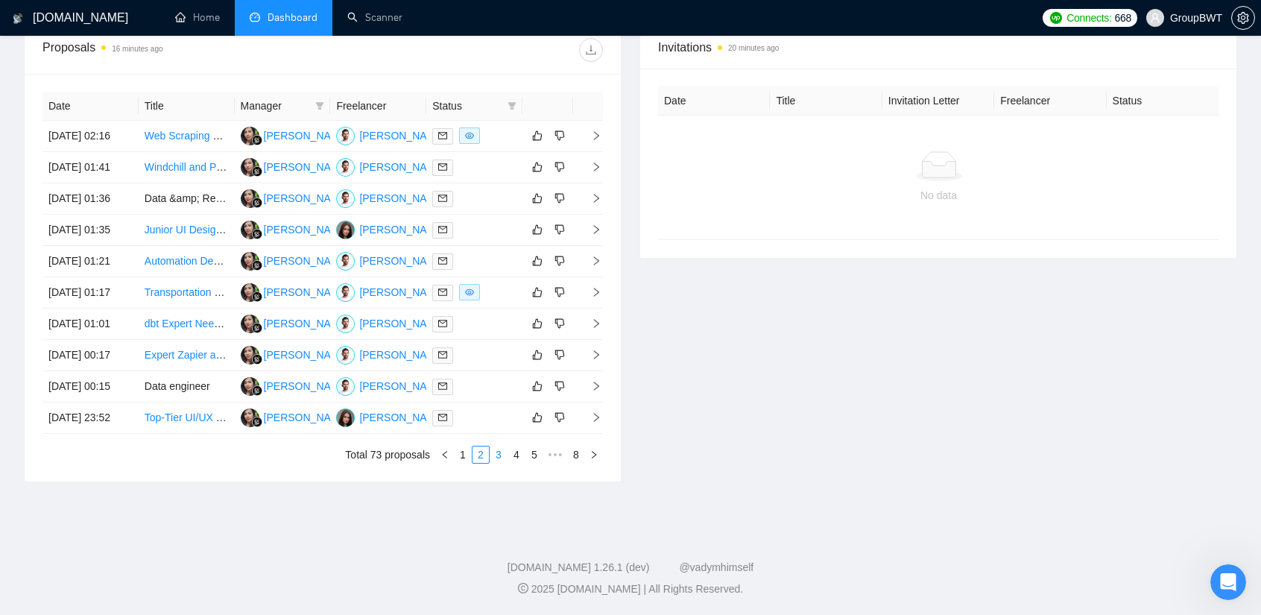
click at [501, 463] on link "3" at bounding box center [498, 454] width 16 height 16
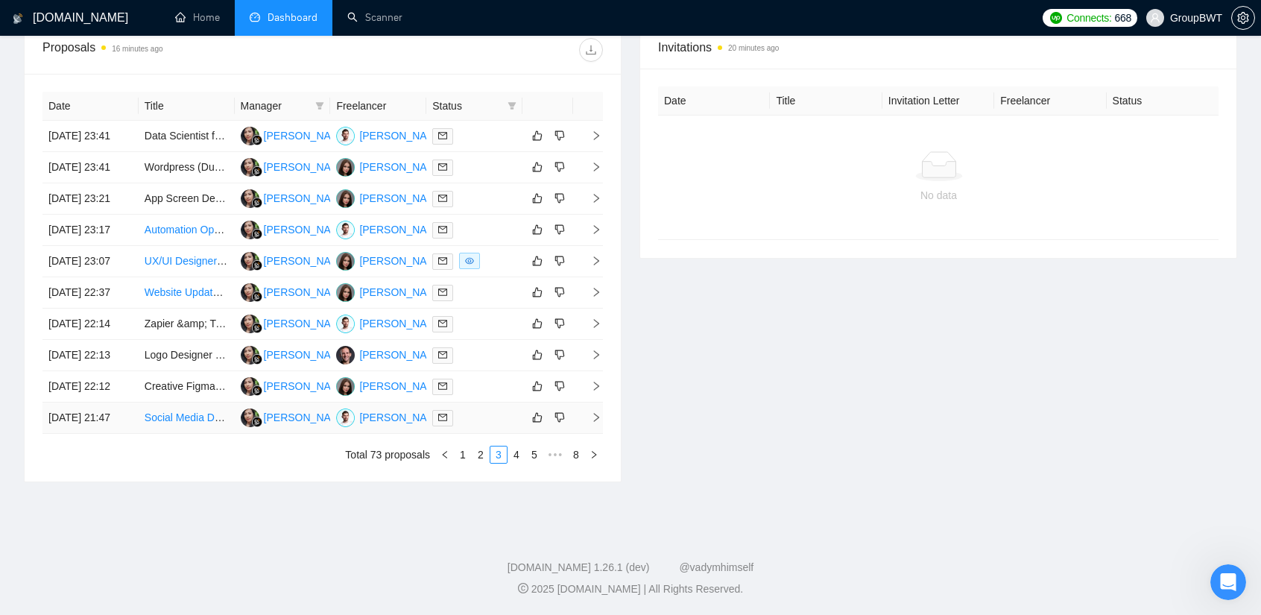
scroll to position [721, 0]
click at [513, 452] on link "4" at bounding box center [516, 454] width 16 height 16
click at [522, 454] on link "5" at bounding box center [516, 454] width 16 height 16
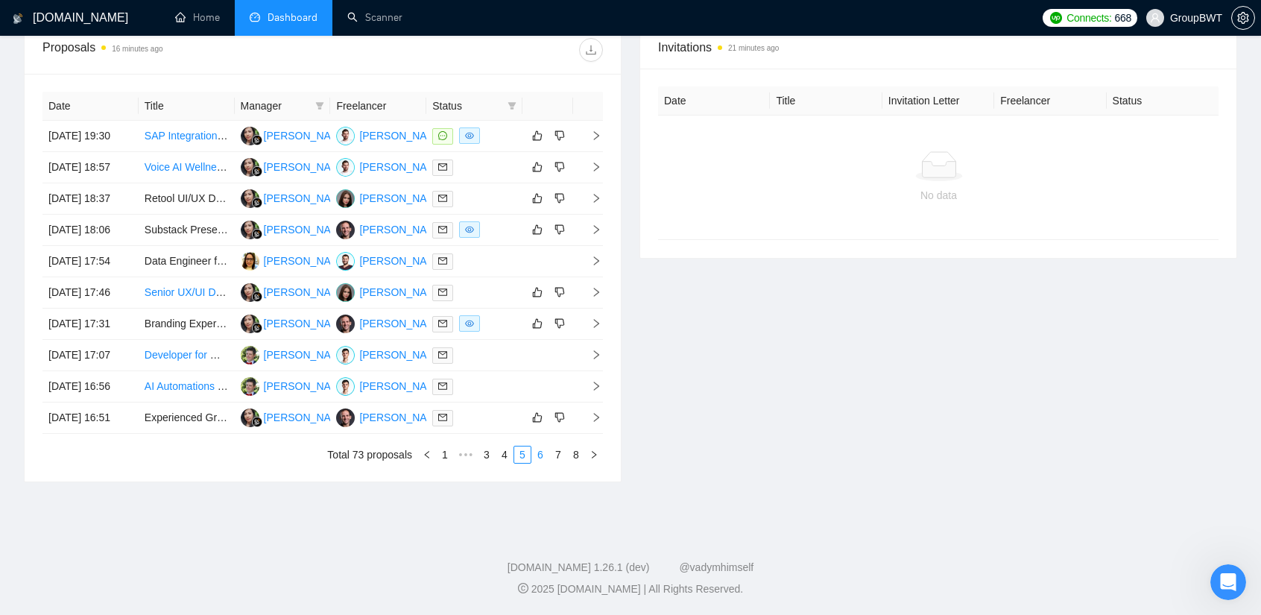
click at [539, 457] on link "6" at bounding box center [540, 454] width 16 height 16
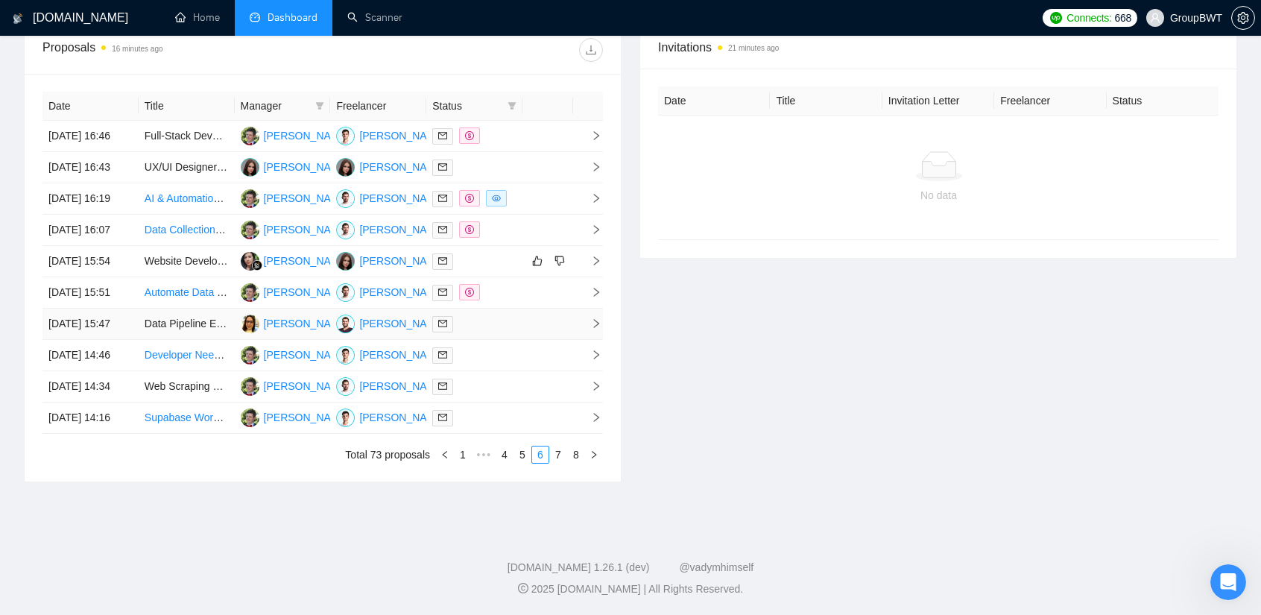
scroll to position [646, 0]
click at [556, 463] on link "7" at bounding box center [558, 454] width 16 height 16
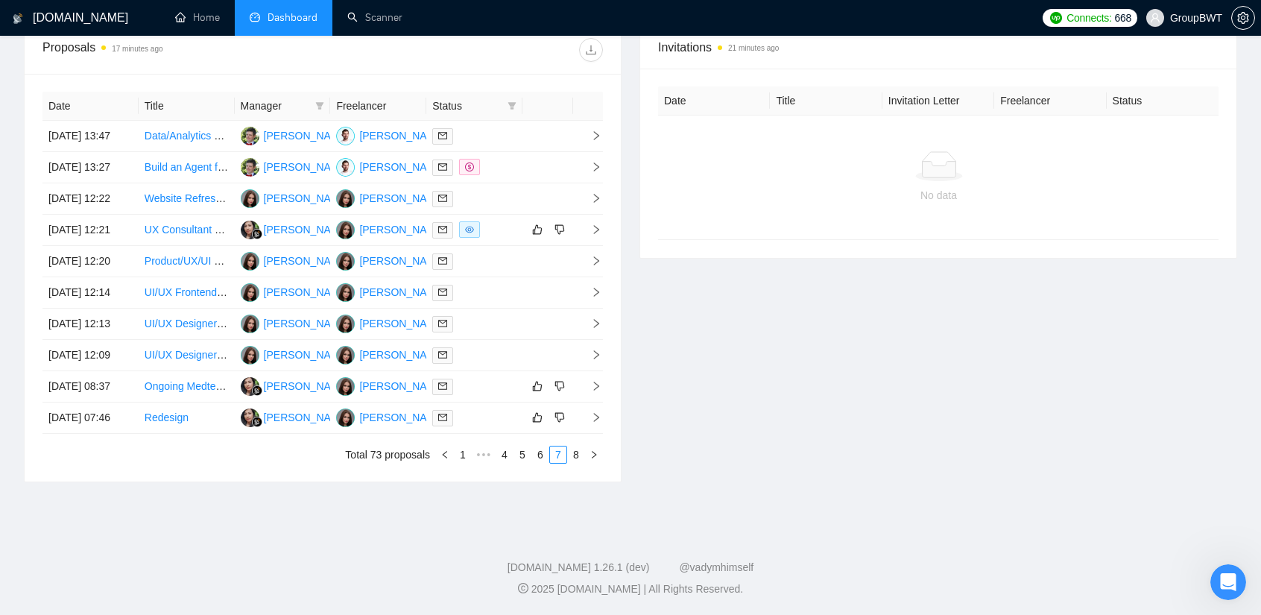
scroll to position [721, 0]
click at [569, 453] on link "8" at bounding box center [576, 454] width 16 height 16
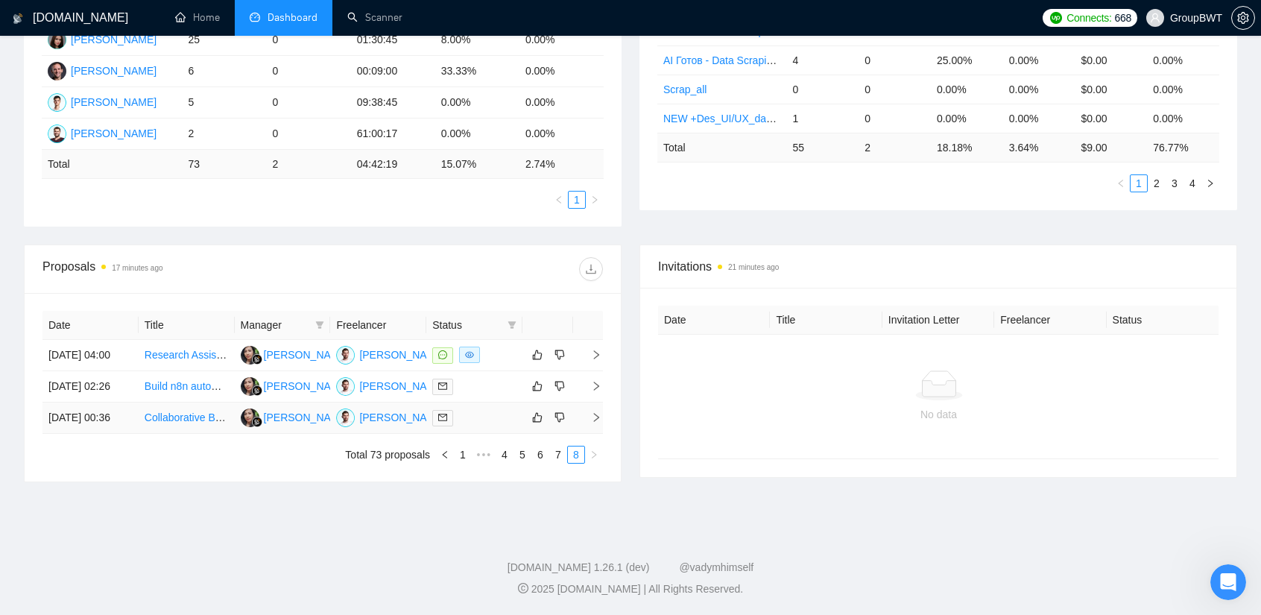
scroll to position [404, 0]
click at [465, 457] on link "1" at bounding box center [463, 454] width 16 height 16
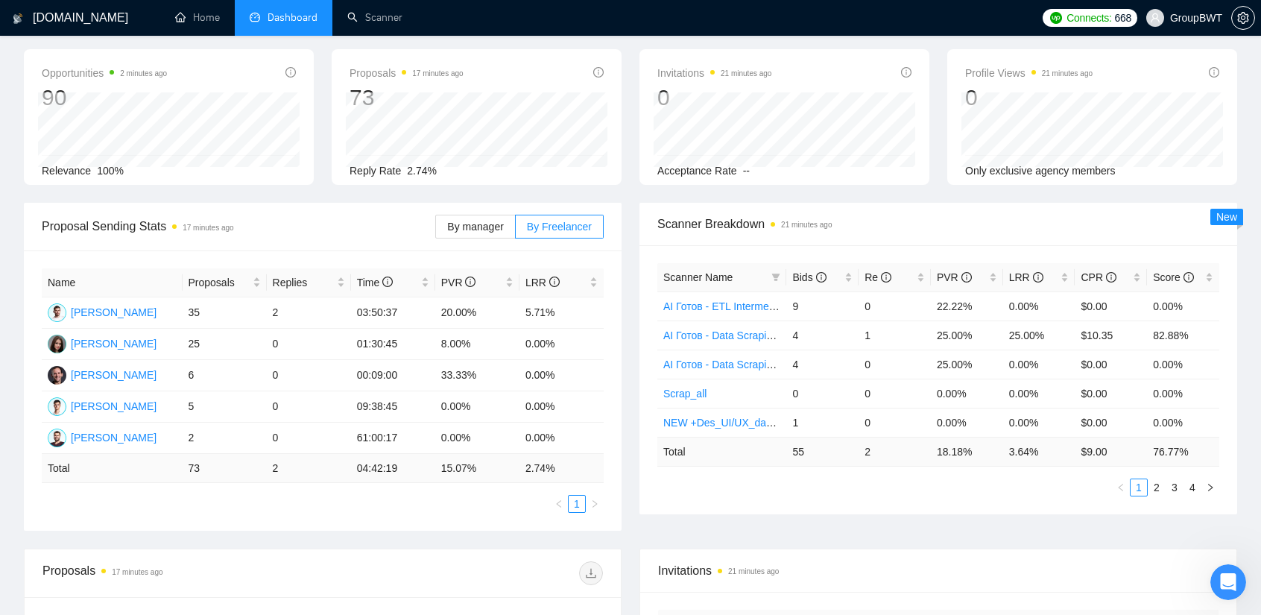
scroll to position [31, 0]
